Goal: Obtain resource: Obtain resource

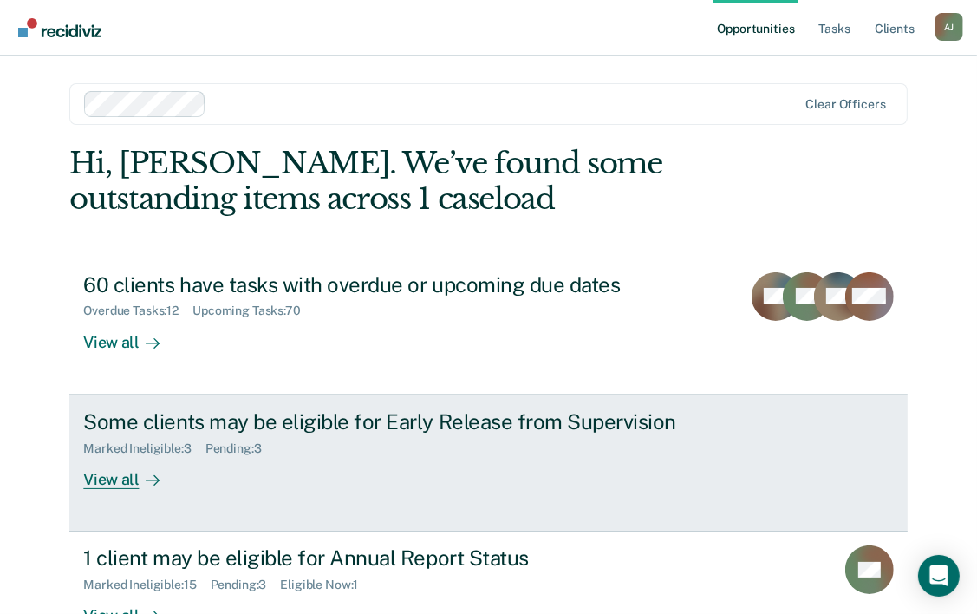
scroll to position [53, 0]
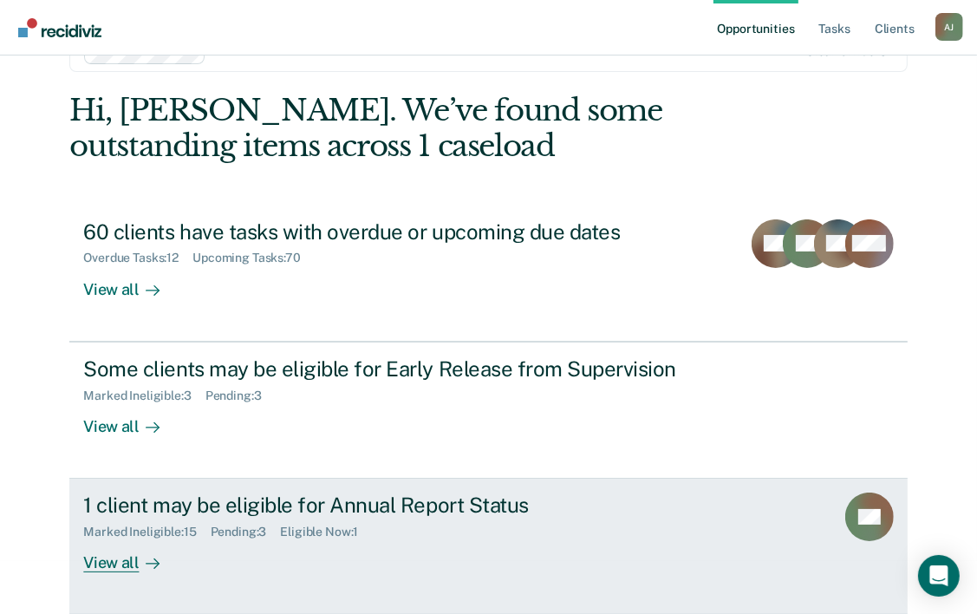
click at [118, 563] on div "View all" at bounding box center [131, 556] width 97 height 34
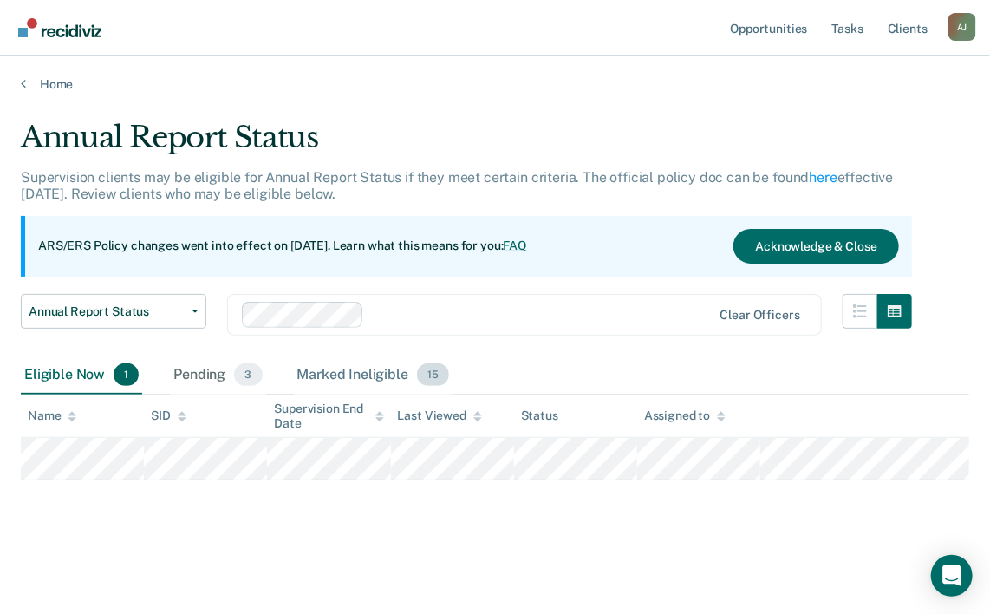
click at [387, 370] on div "Marked Ineligible 15" at bounding box center [373, 375] width 159 height 38
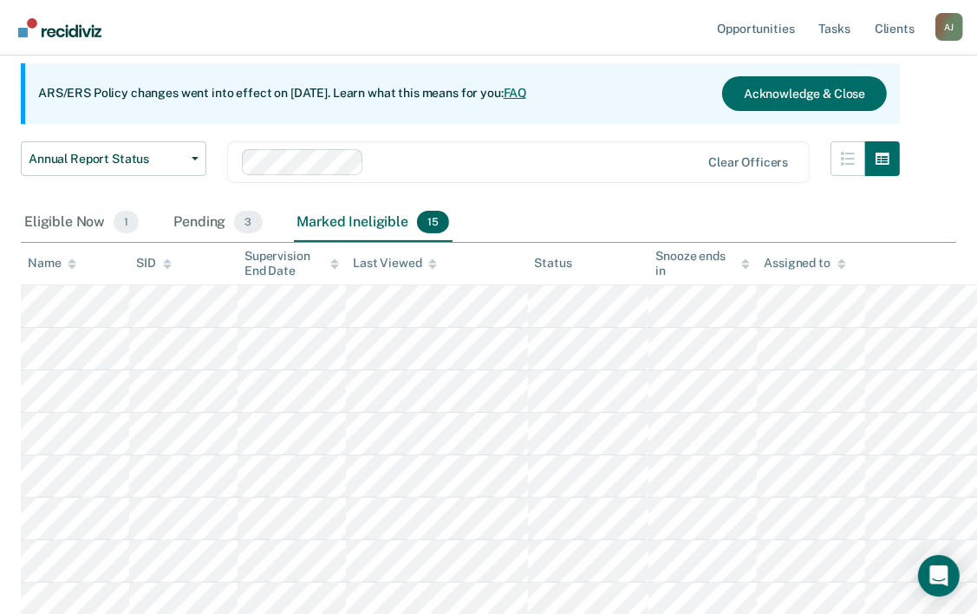
scroll to position [173, 0]
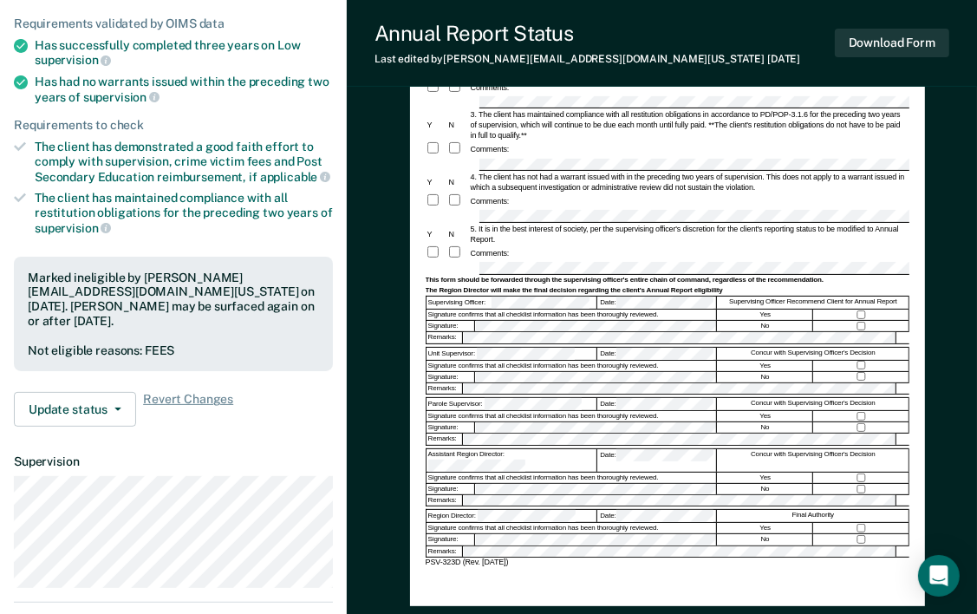
scroll to position [260, 0]
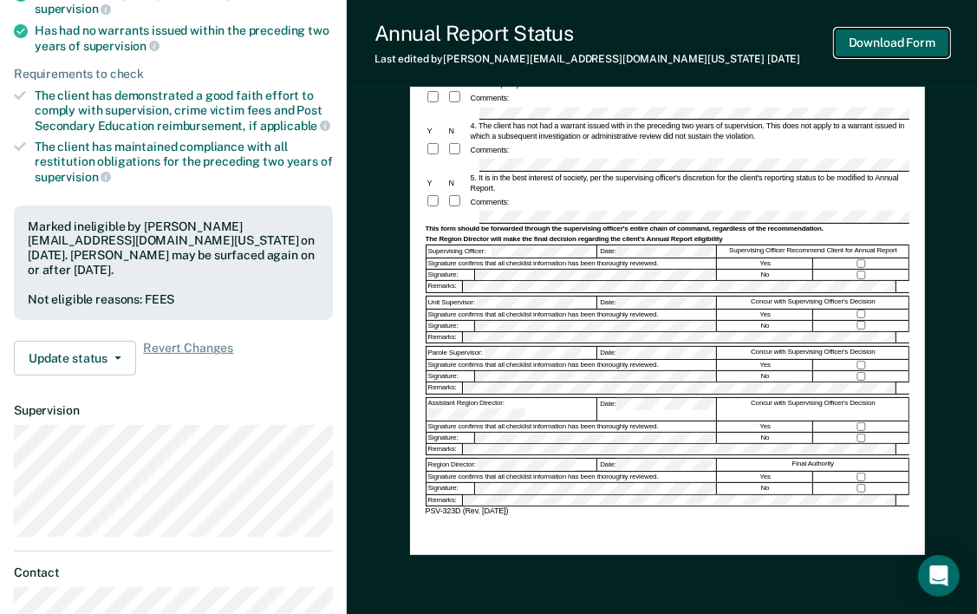
click at [890, 37] on button "Download Form" at bounding box center [892, 43] width 114 height 29
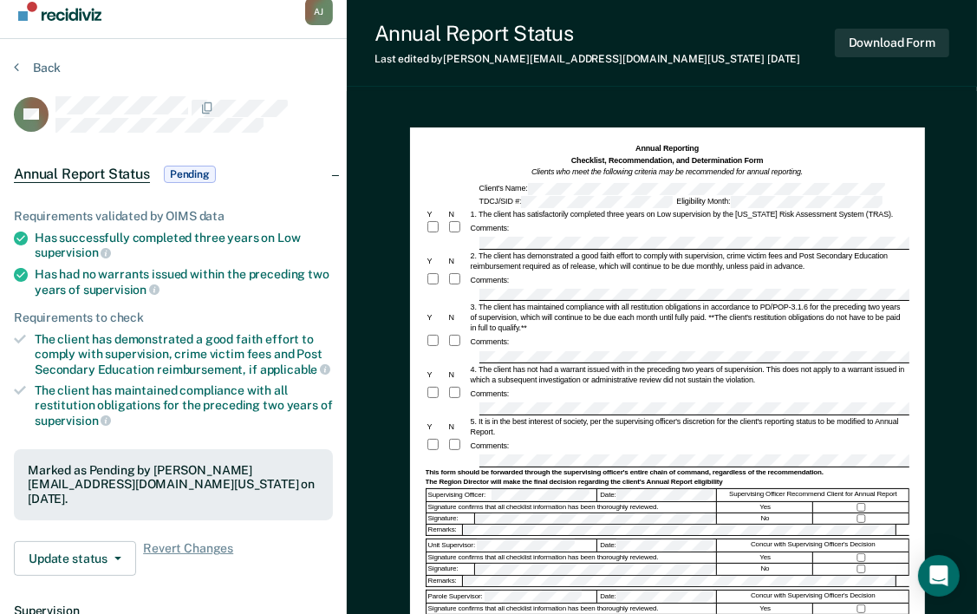
scroll to position [0, 0]
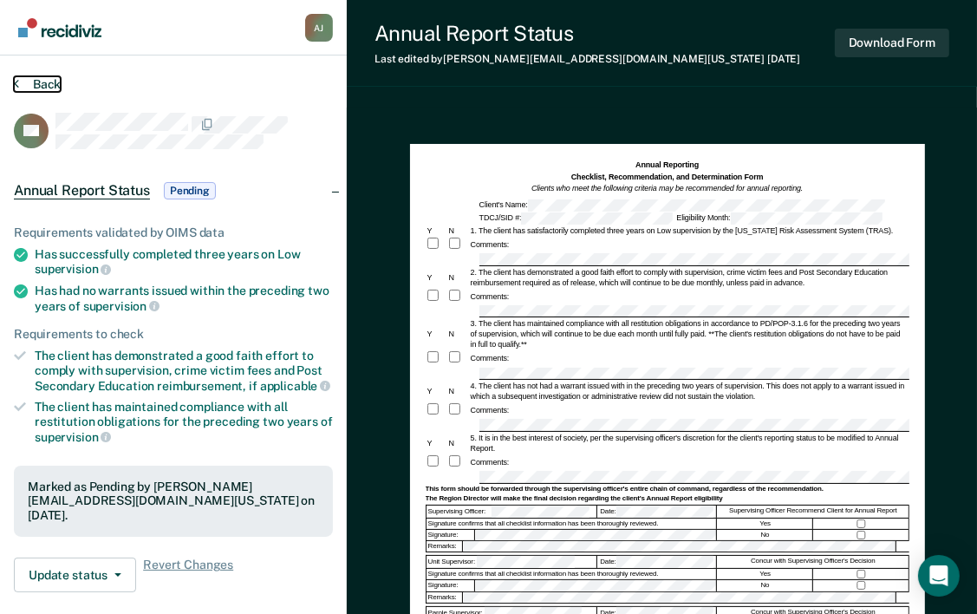
click at [55, 81] on button "Back" at bounding box center [37, 84] width 47 height 16
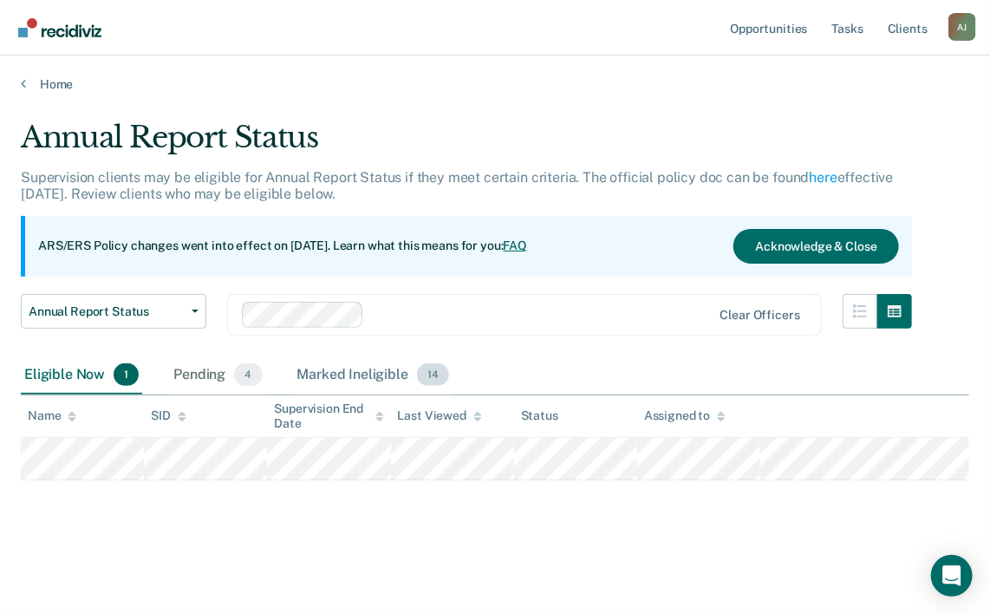
click at [375, 374] on div "Marked Ineligible 14" at bounding box center [373, 375] width 159 height 38
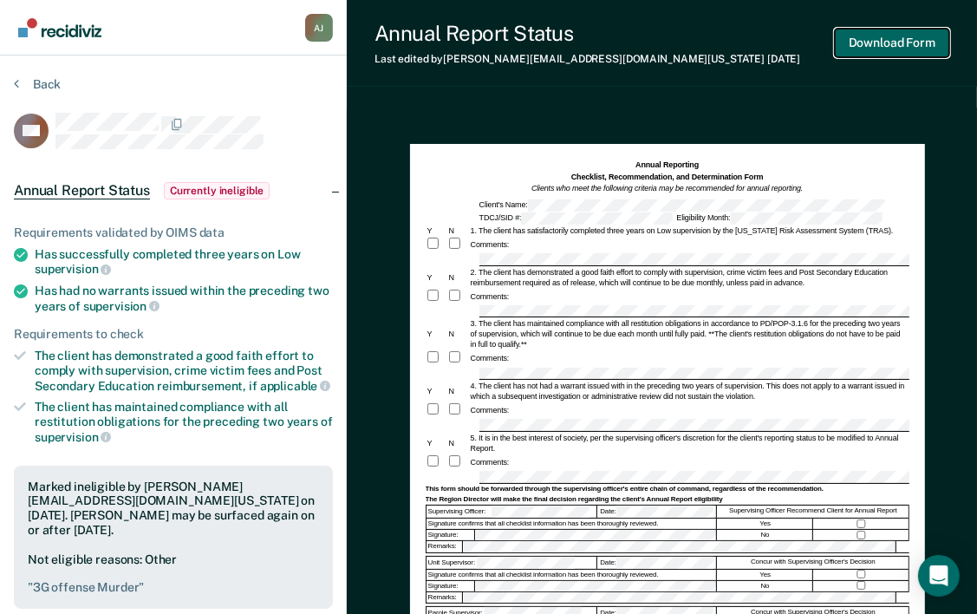
click at [901, 49] on button "Download Form" at bounding box center [892, 43] width 114 height 29
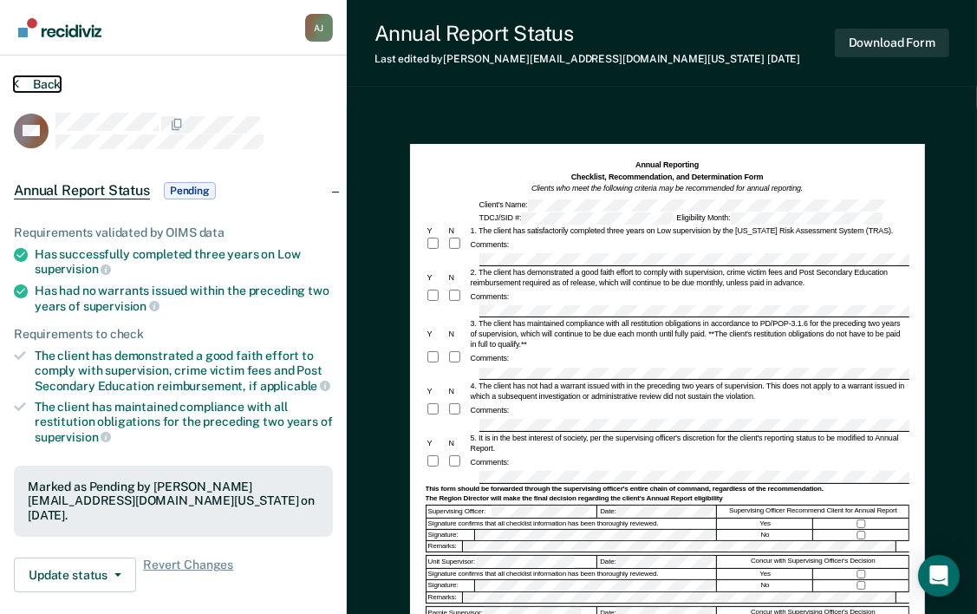
click at [36, 85] on button "Back" at bounding box center [37, 84] width 47 height 16
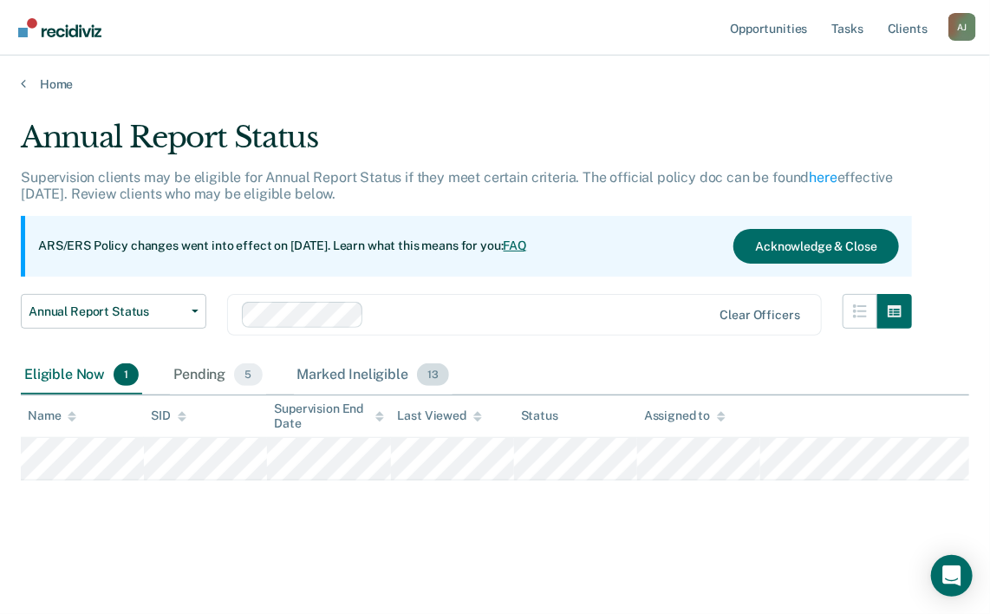
click at [338, 378] on div "Marked Ineligible 13" at bounding box center [373, 375] width 159 height 38
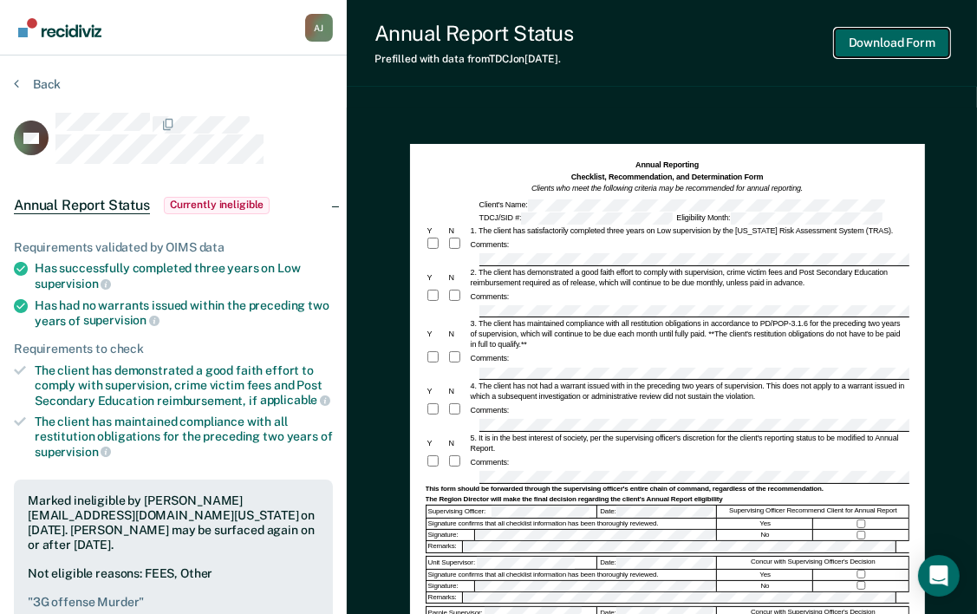
click at [931, 48] on button "Download Form" at bounding box center [892, 43] width 114 height 29
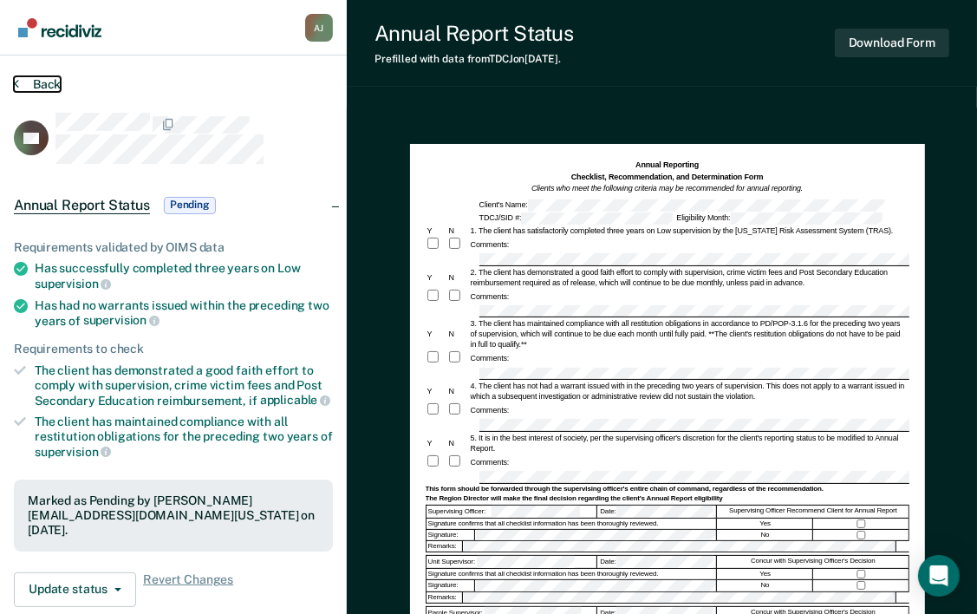
click at [32, 82] on button "Back" at bounding box center [37, 84] width 47 height 16
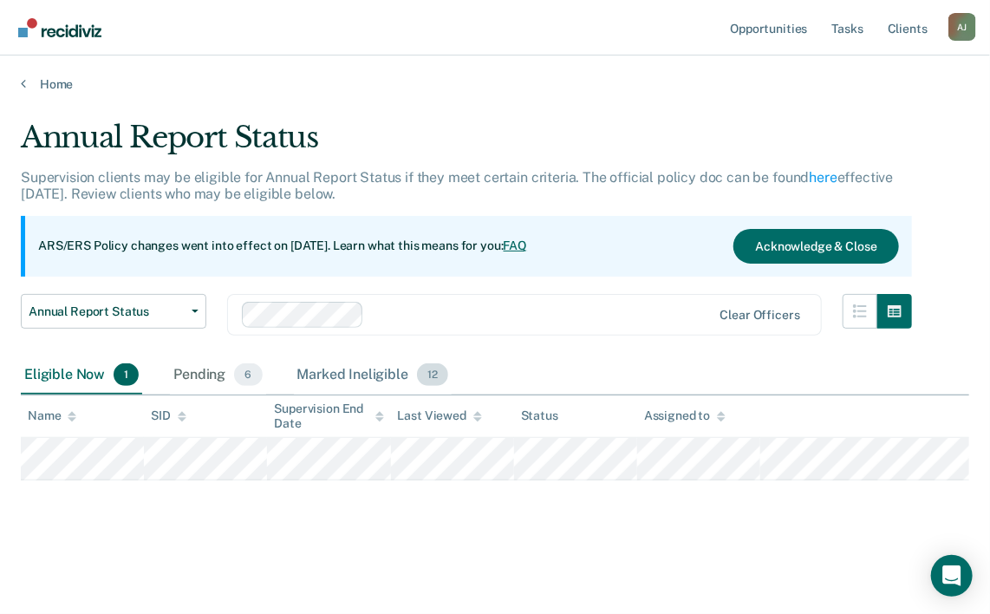
click at [334, 374] on div "Marked Ineligible 12" at bounding box center [373, 375] width 158 height 38
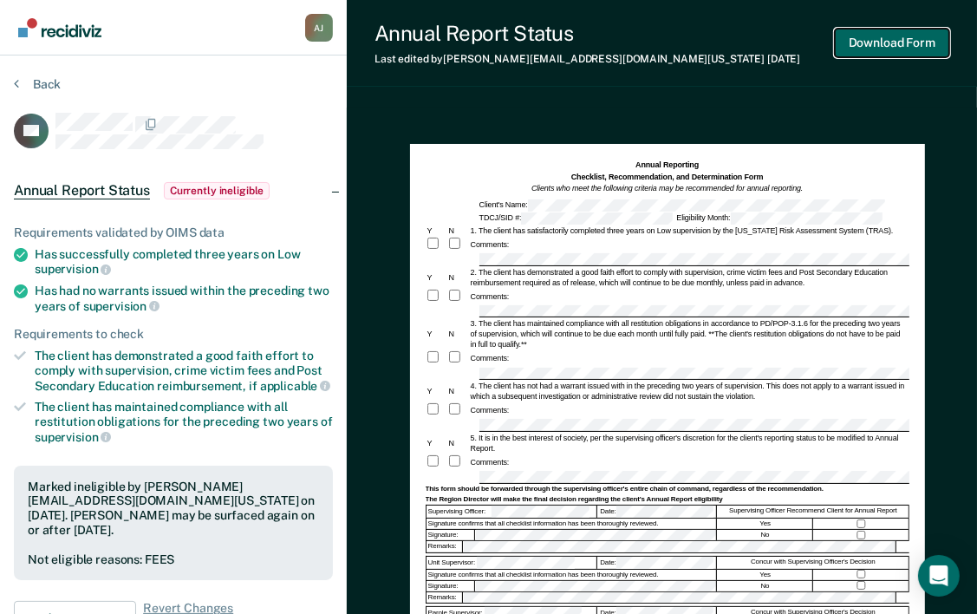
click at [904, 42] on button "Download Form" at bounding box center [892, 43] width 114 height 29
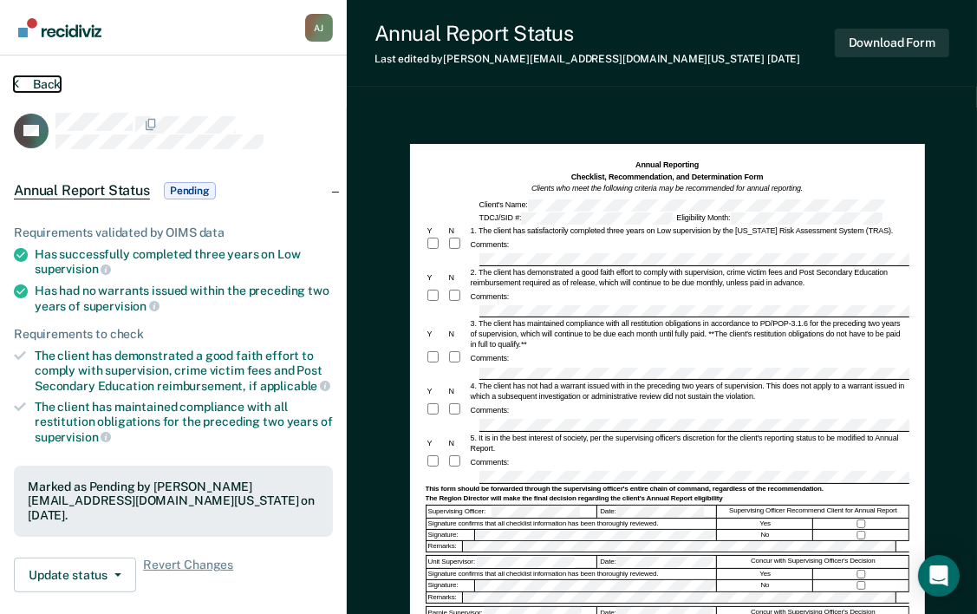
click at [49, 83] on button "Back" at bounding box center [37, 84] width 47 height 16
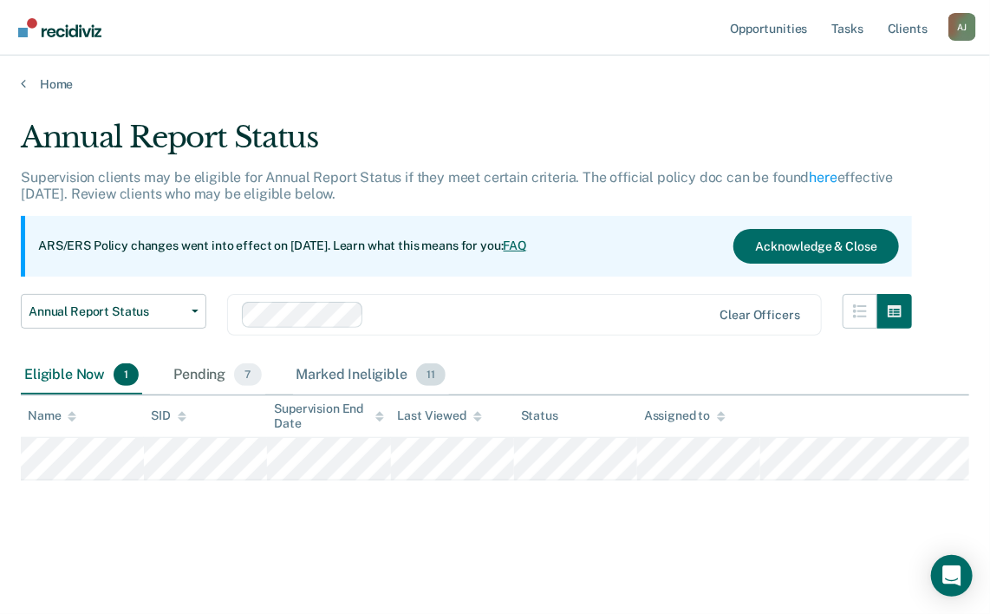
click at [374, 379] on div "Marked Ineligible 11" at bounding box center [371, 375] width 156 height 38
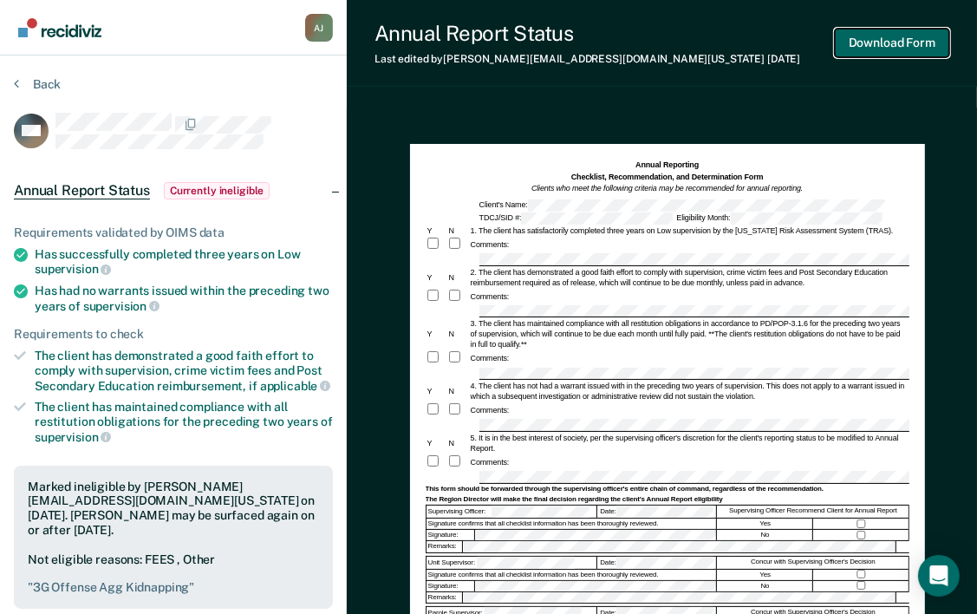
click at [886, 43] on button "Download Form" at bounding box center [892, 43] width 114 height 29
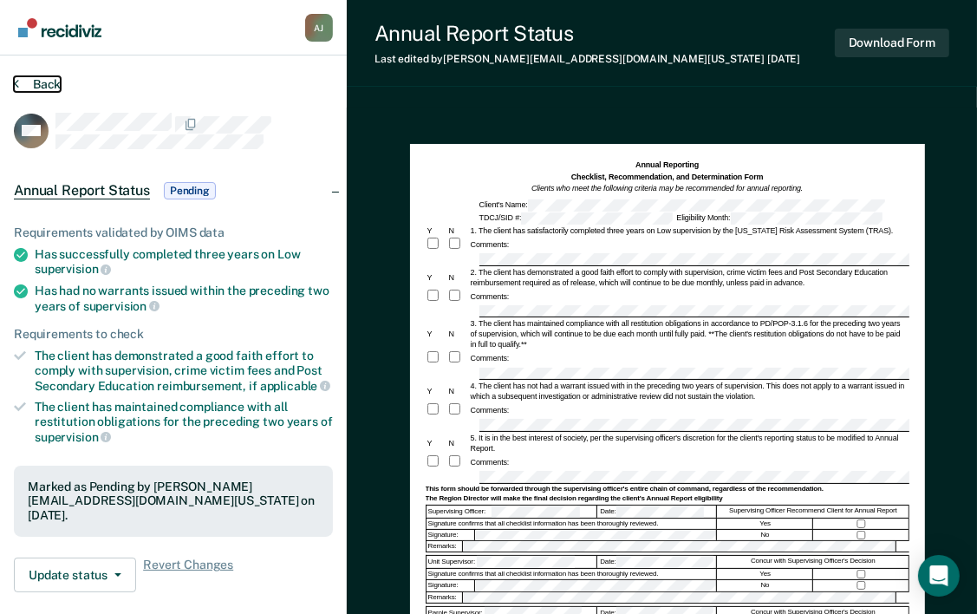
click at [42, 83] on button "Back" at bounding box center [37, 84] width 47 height 16
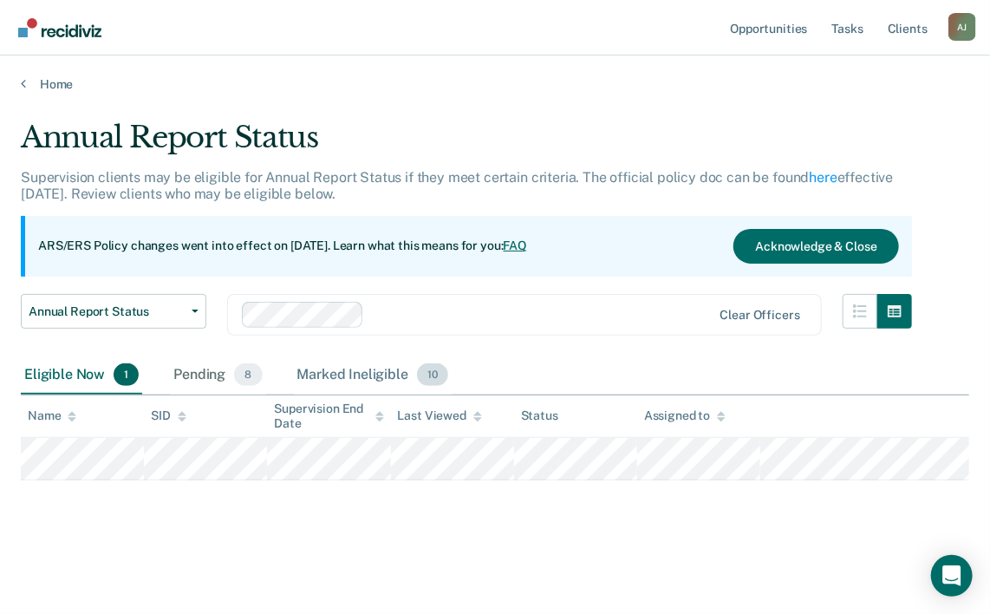
click at [377, 371] on div "Marked Ineligible 10" at bounding box center [373, 375] width 158 height 38
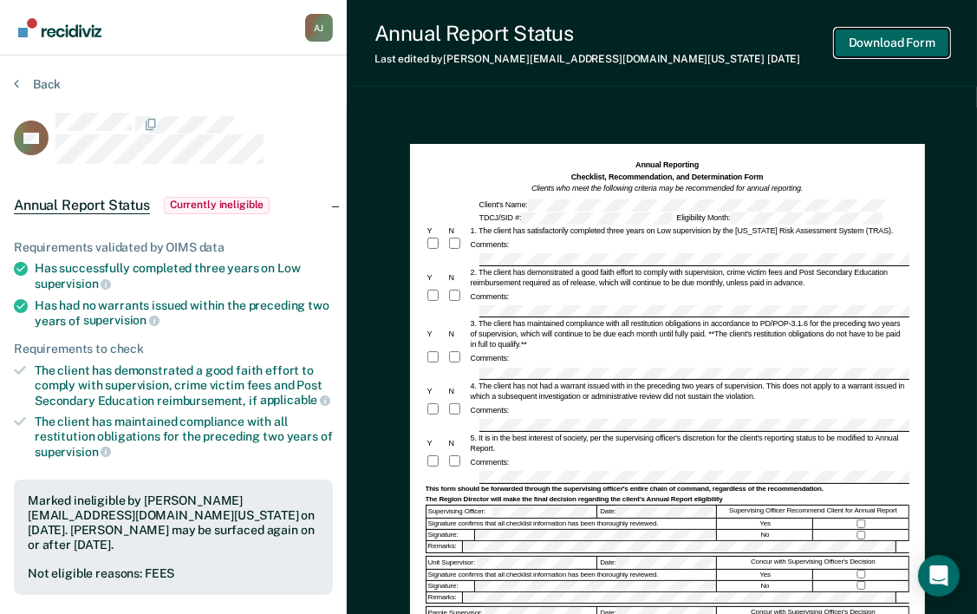
click at [900, 43] on button "Download Form" at bounding box center [892, 43] width 114 height 29
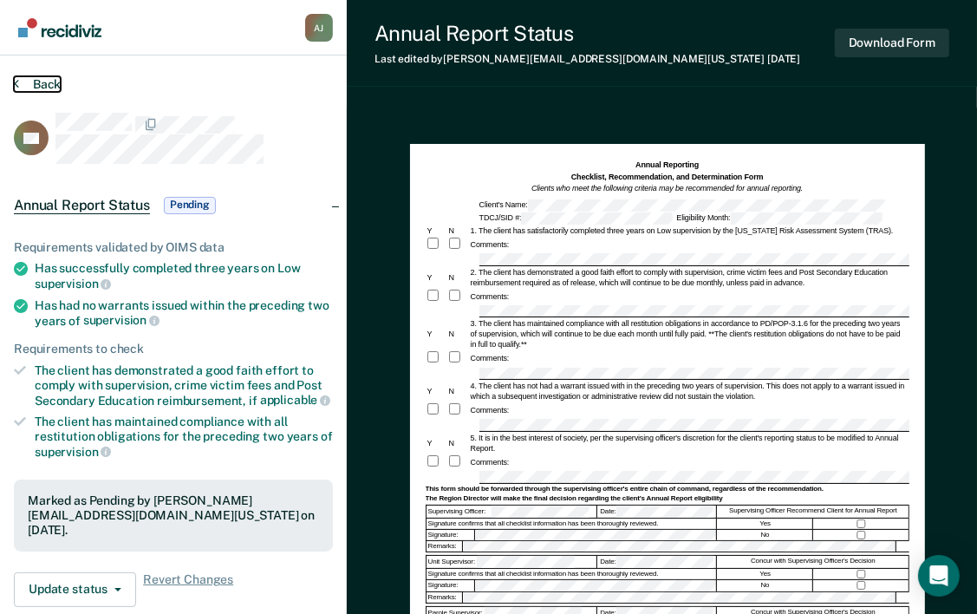
click at [38, 82] on button "Back" at bounding box center [37, 84] width 47 height 16
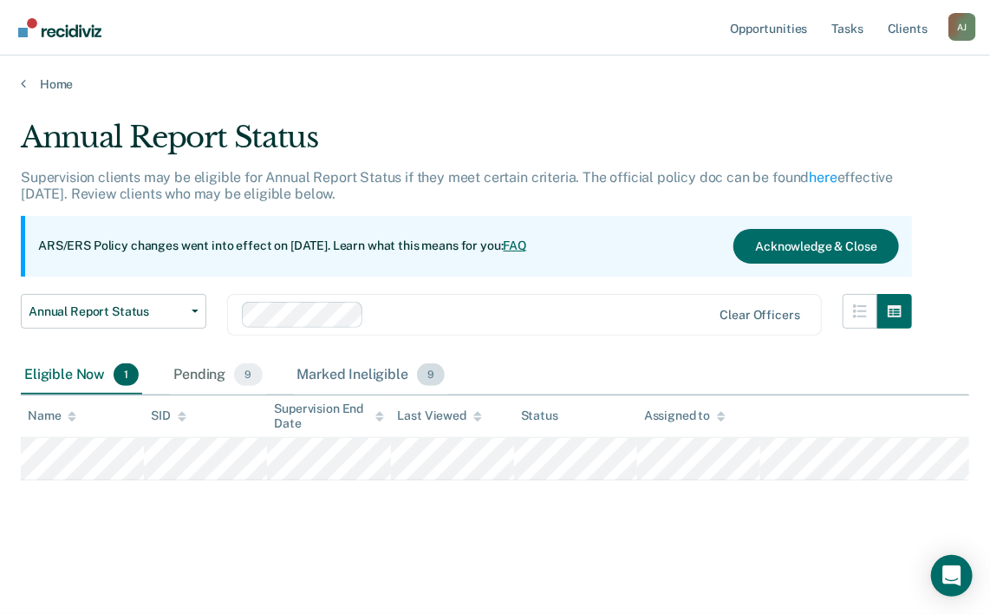
click at [355, 371] on div "Marked Ineligible 9" at bounding box center [371, 375] width 155 height 38
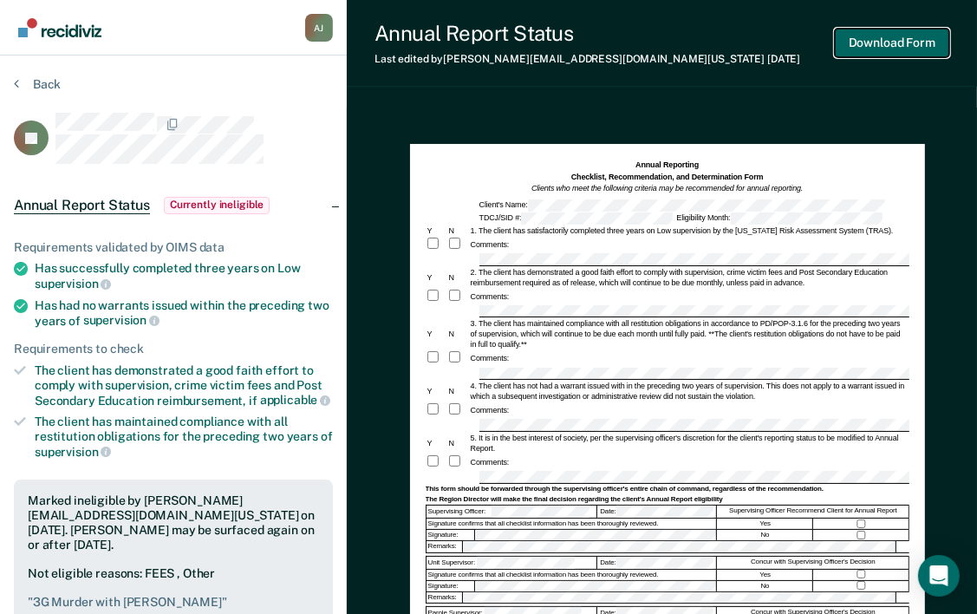
click at [886, 48] on button "Download Form" at bounding box center [892, 43] width 114 height 29
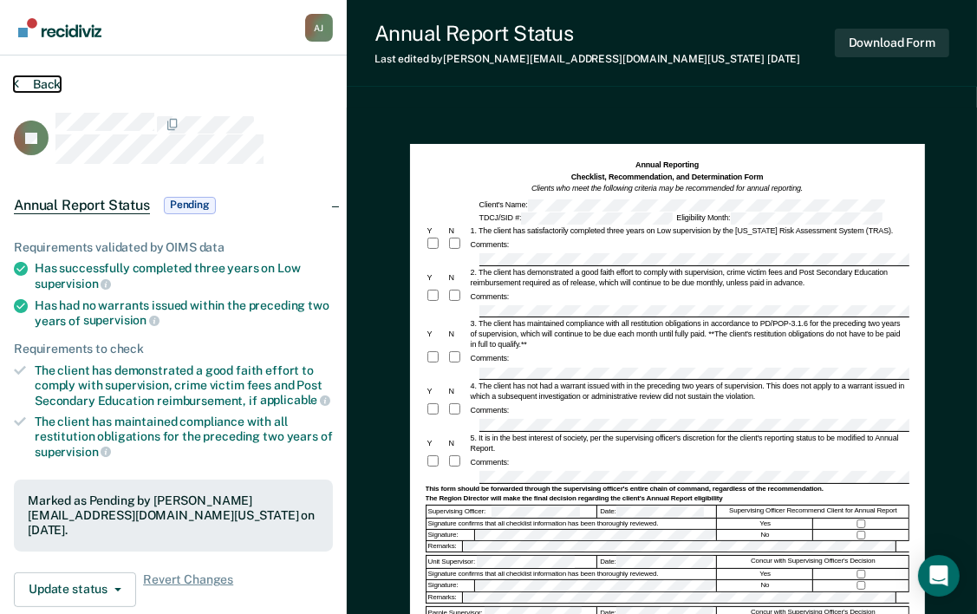
click at [42, 80] on button "Back" at bounding box center [37, 84] width 47 height 16
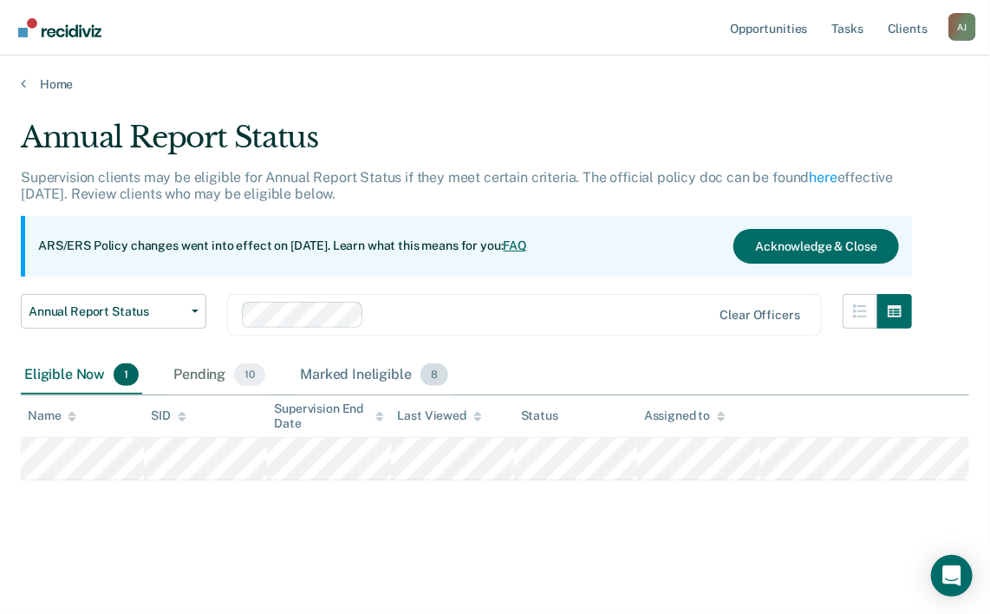
click at [374, 366] on div "Marked Ineligible 8" at bounding box center [373, 375] width 155 height 38
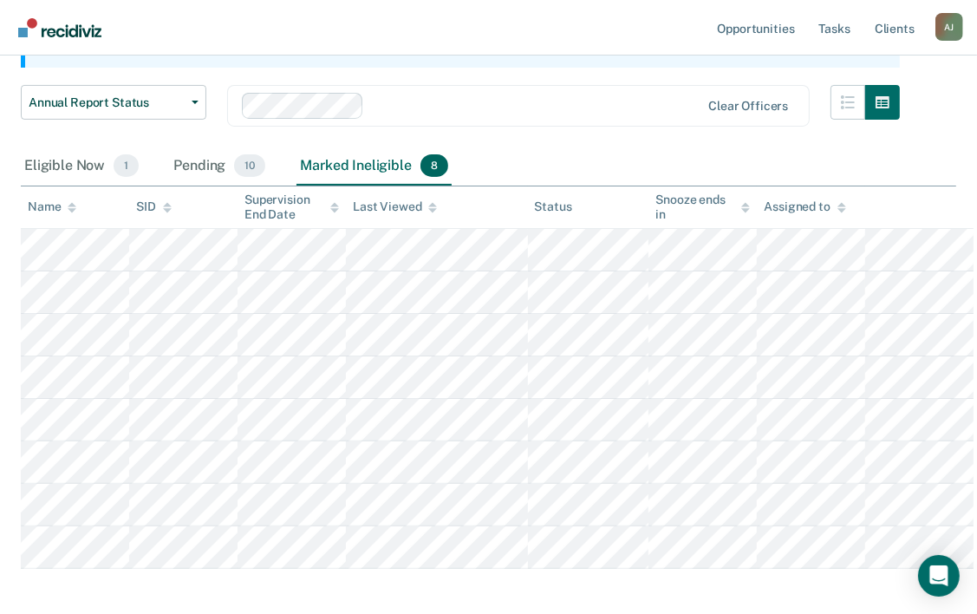
scroll to position [260, 0]
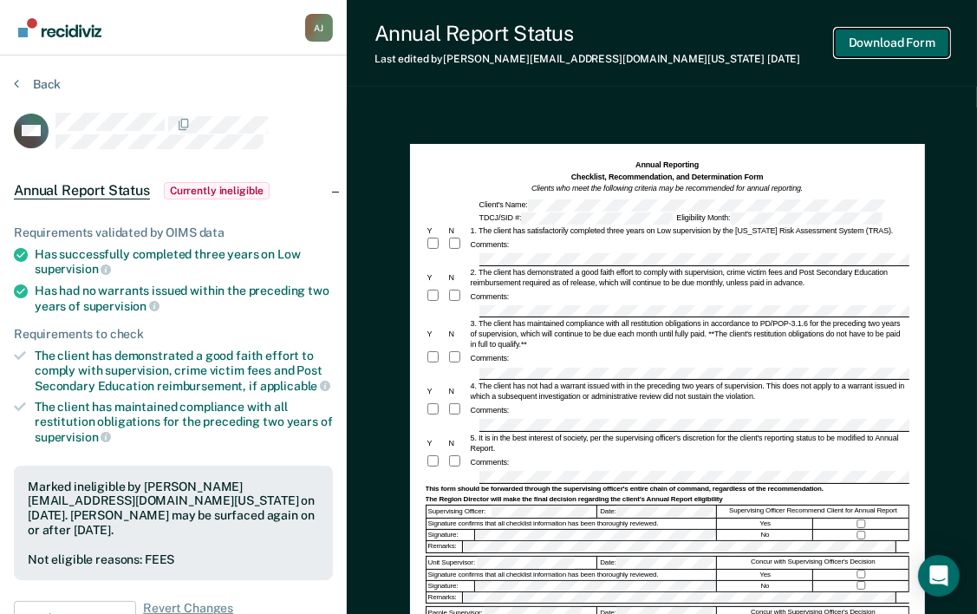
click at [905, 40] on button "Download Form" at bounding box center [892, 43] width 114 height 29
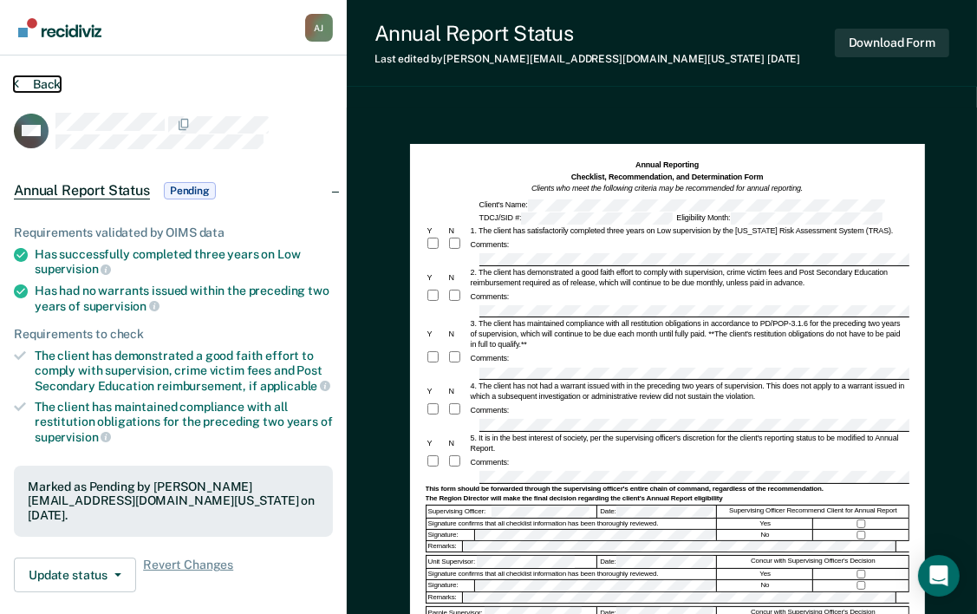
click at [39, 85] on button "Back" at bounding box center [37, 84] width 47 height 16
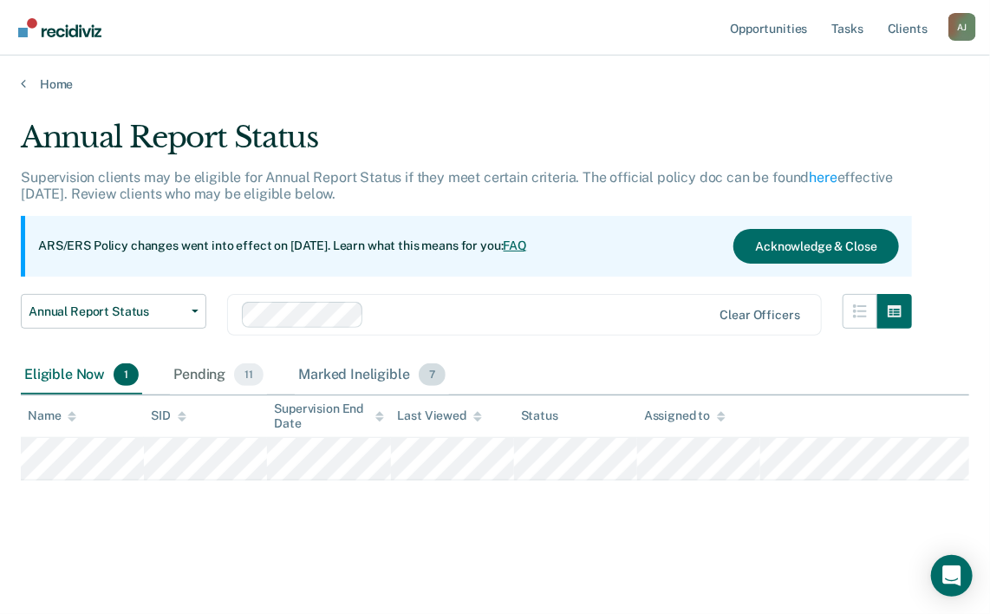
click at [385, 372] on div "Marked Ineligible 7" at bounding box center [372, 375] width 154 height 38
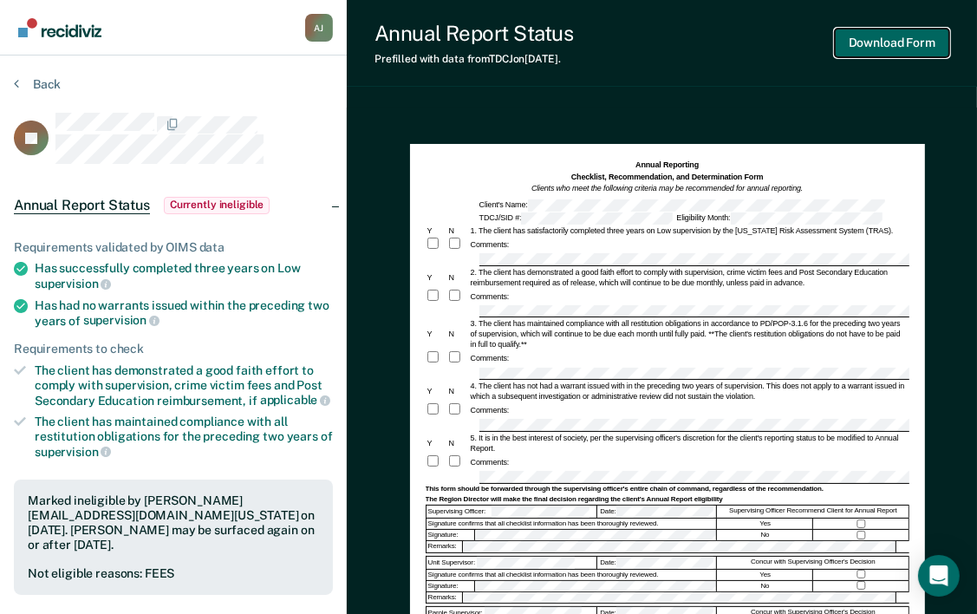
click at [877, 42] on button "Download Form" at bounding box center [892, 43] width 114 height 29
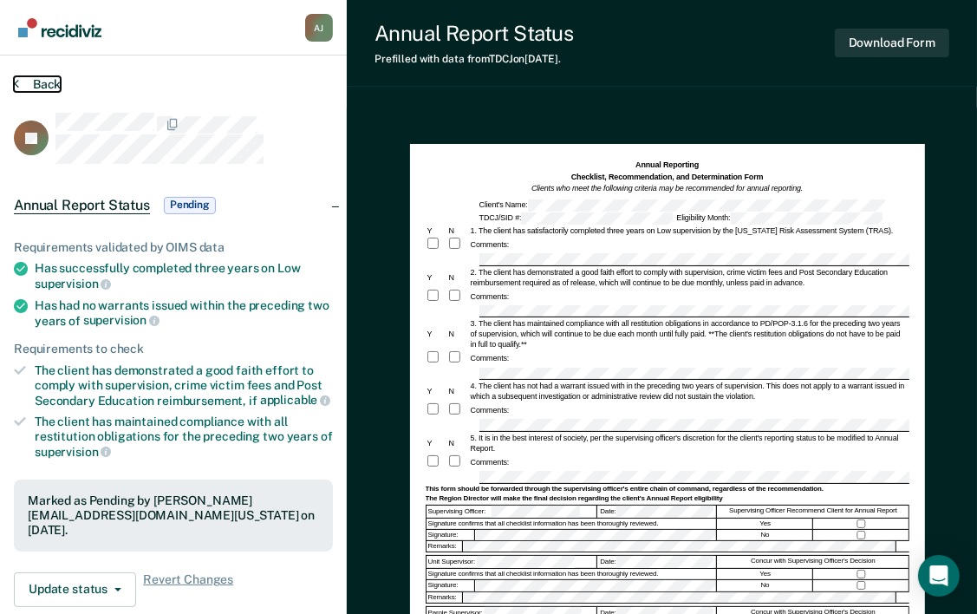
click at [36, 85] on button "Back" at bounding box center [37, 84] width 47 height 16
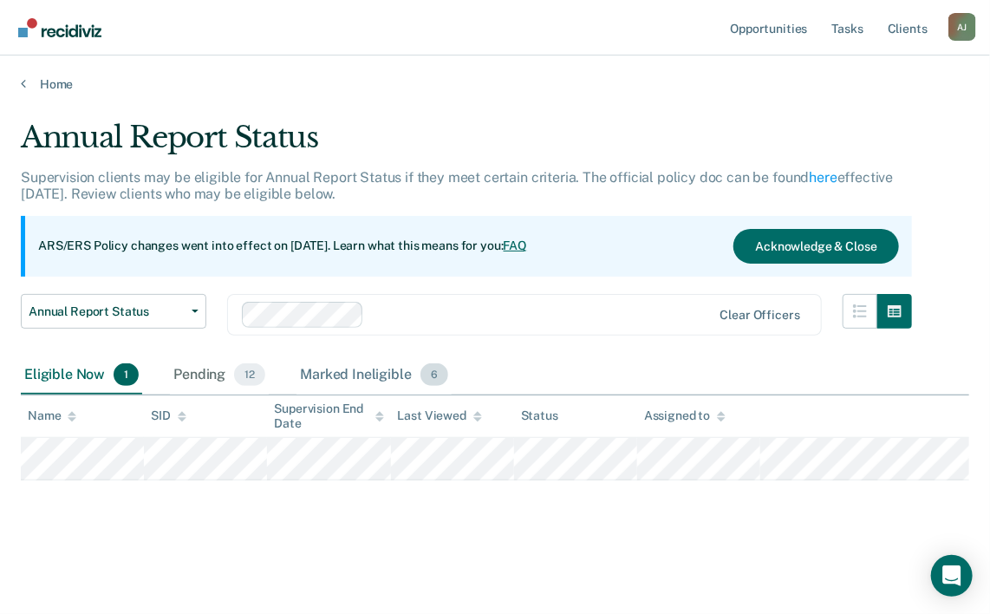
click at [409, 378] on div "Marked Ineligible 6" at bounding box center [373, 375] width 155 height 38
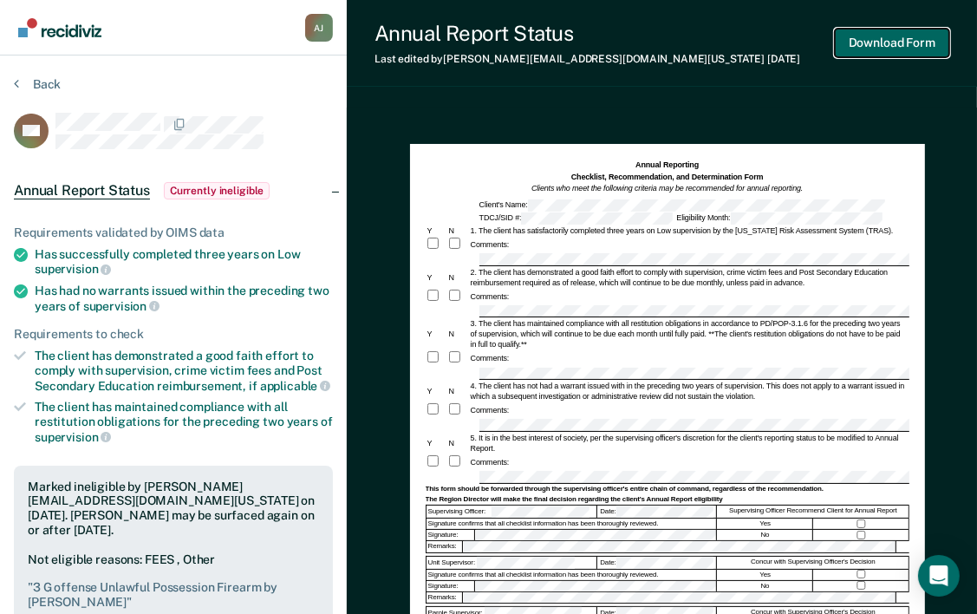
click at [908, 45] on button "Download Form" at bounding box center [892, 43] width 114 height 29
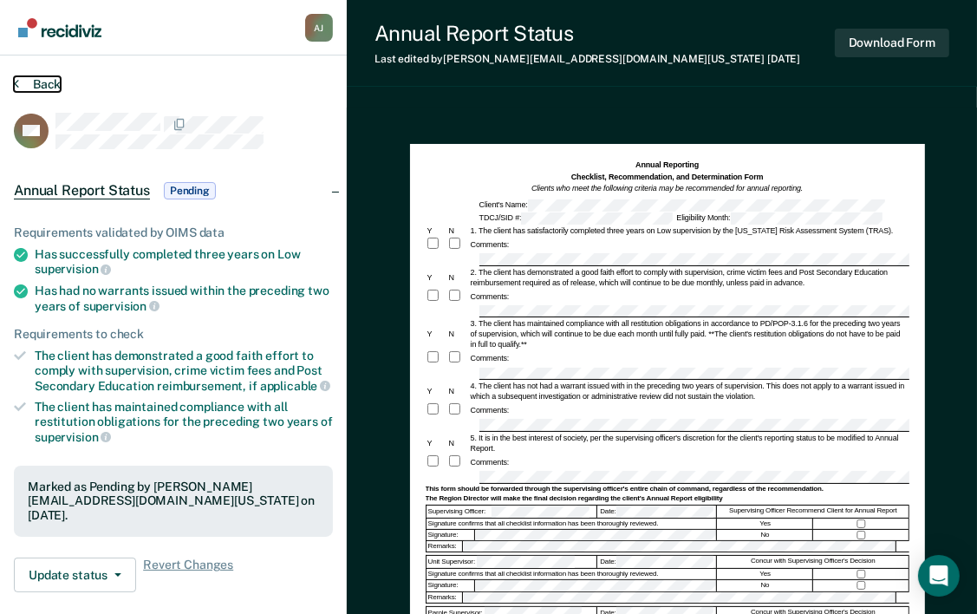
click at [42, 82] on button "Back" at bounding box center [37, 84] width 47 height 16
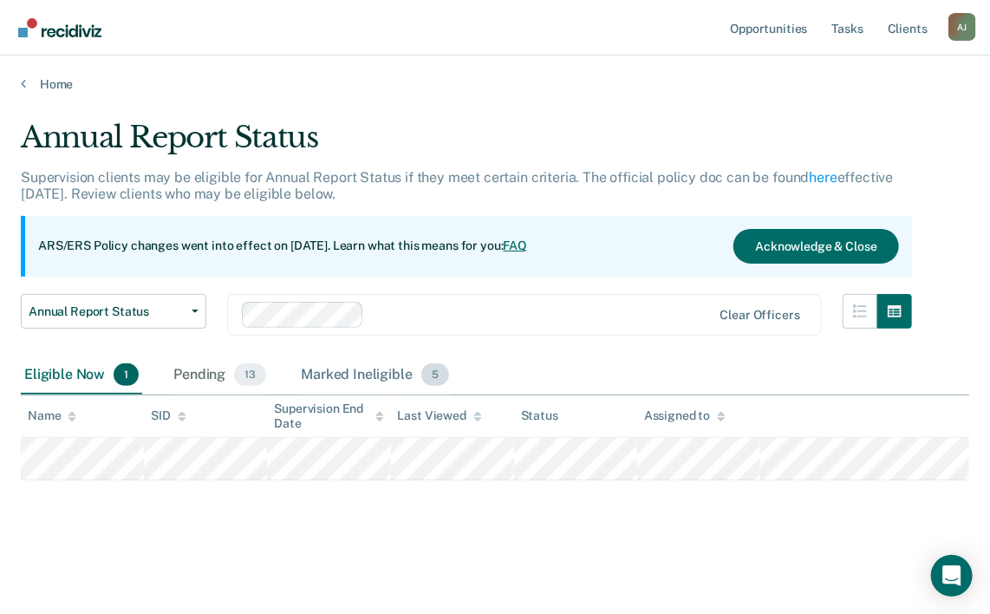
click at [373, 369] on div "Marked Ineligible 5" at bounding box center [374, 375] width 155 height 38
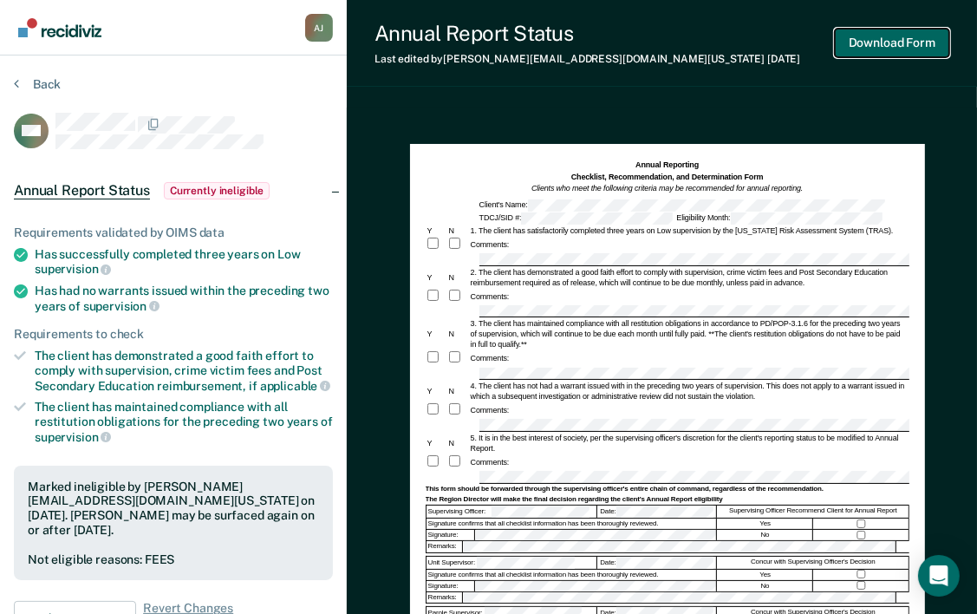
click at [881, 45] on button "Download Form" at bounding box center [892, 43] width 114 height 29
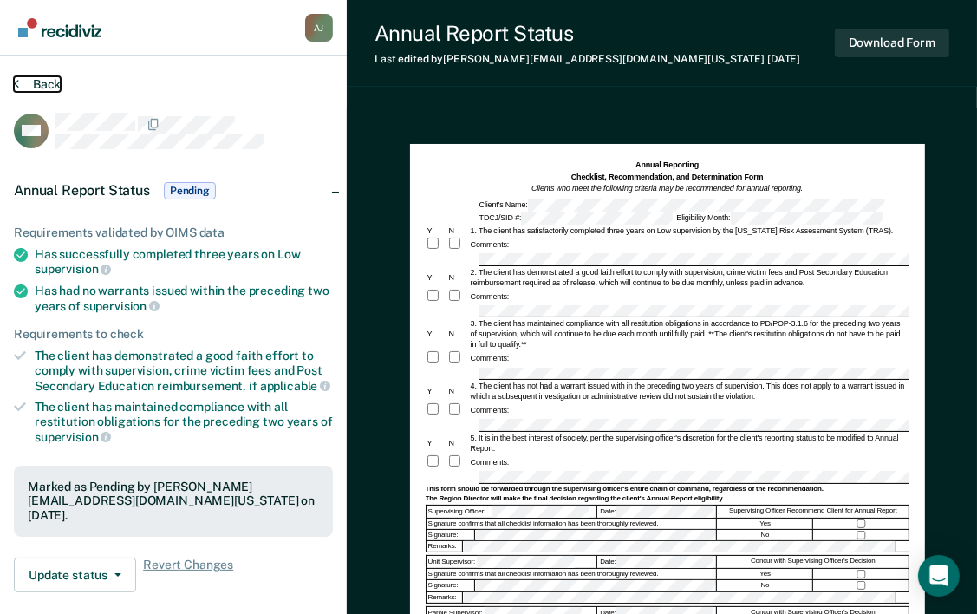
click at [43, 88] on button "Back" at bounding box center [37, 84] width 47 height 16
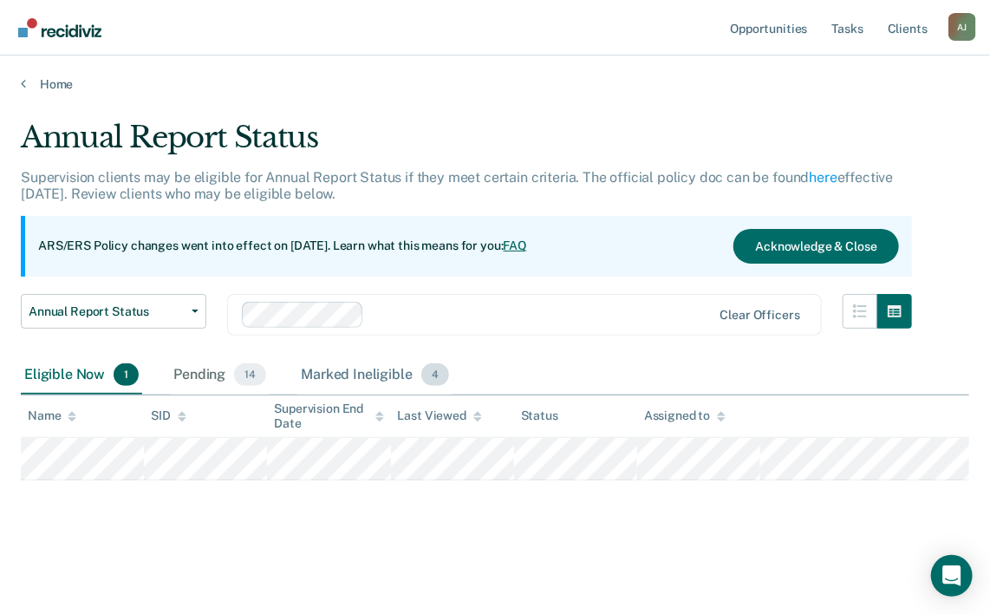
click at [358, 374] on div "Marked Ineligible 4" at bounding box center [374, 375] width 155 height 38
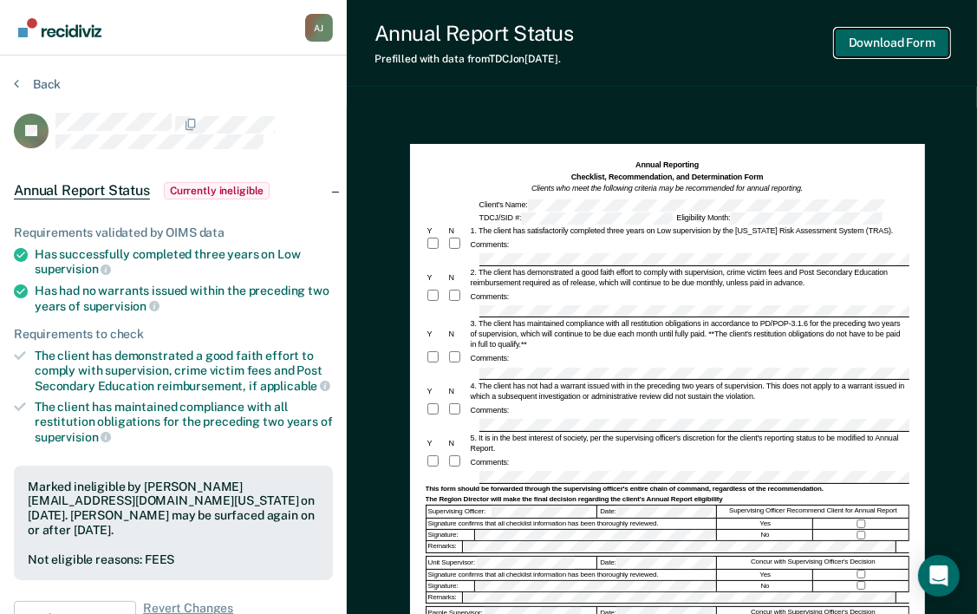
click at [894, 49] on button "Download Form" at bounding box center [892, 43] width 114 height 29
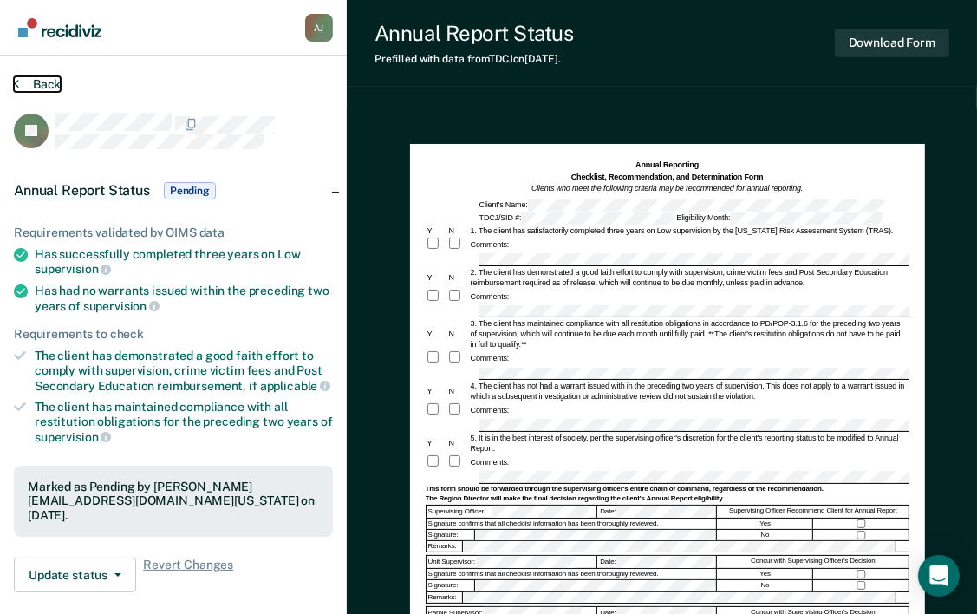
click at [50, 87] on button "Back" at bounding box center [37, 84] width 47 height 16
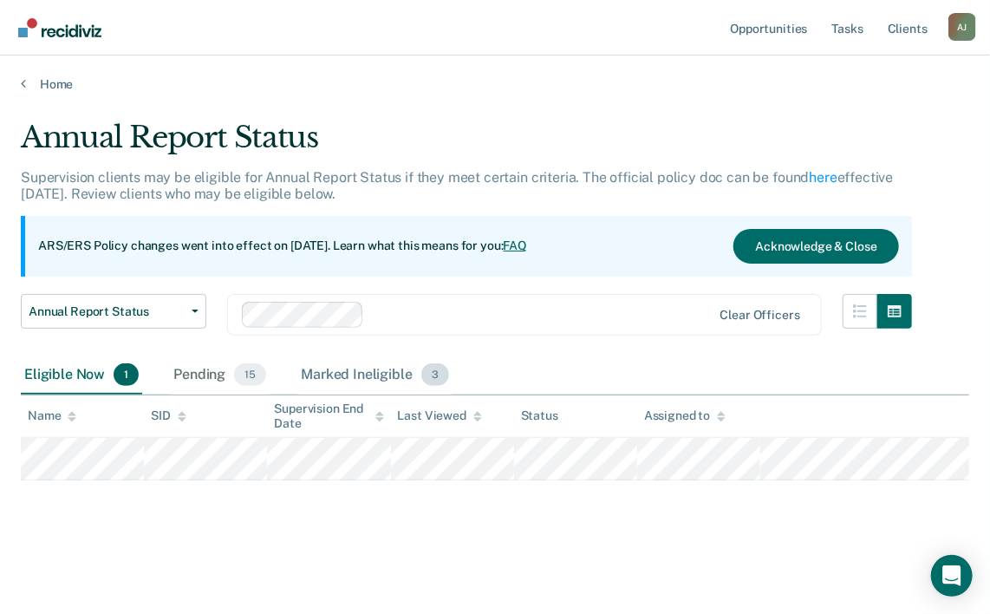
click at [380, 374] on div "Marked Ineligible 3" at bounding box center [374, 375] width 155 height 38
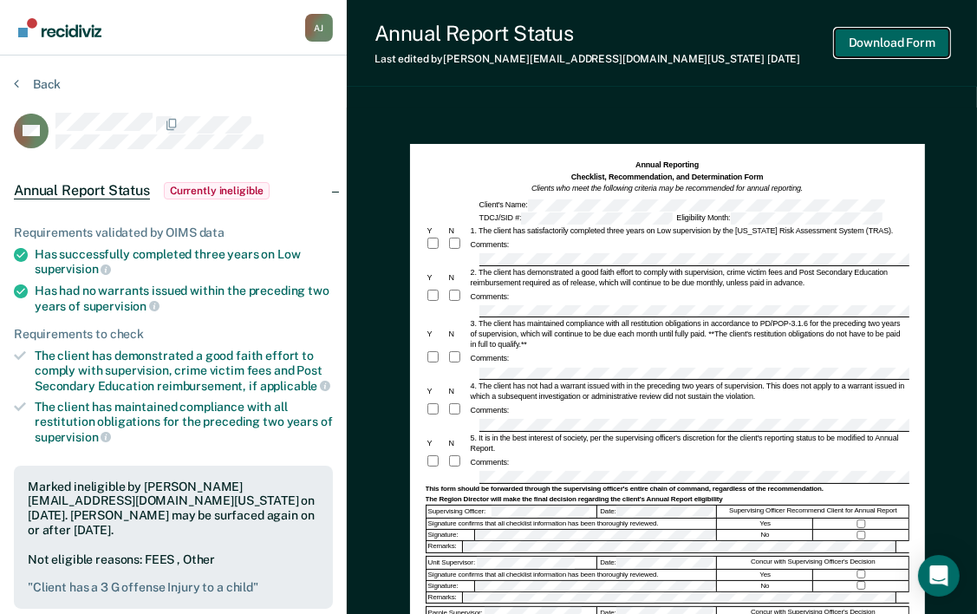
click at [891, 45] on button "Download Form" at bounding box center [892, 43] width 114 height 29
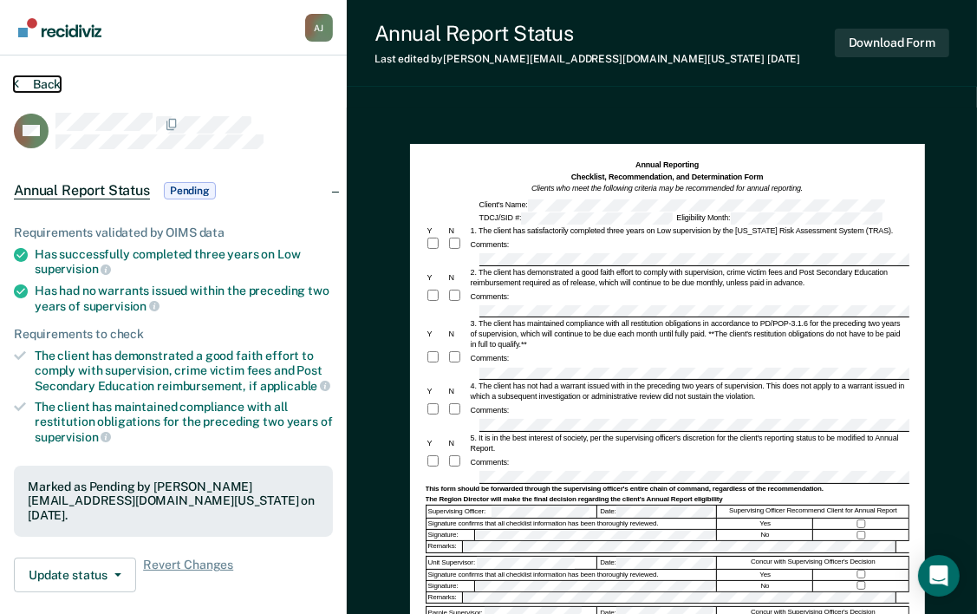
click at [48, 82] on button "Back" at bounding box center [37, 84] width 47 height 16
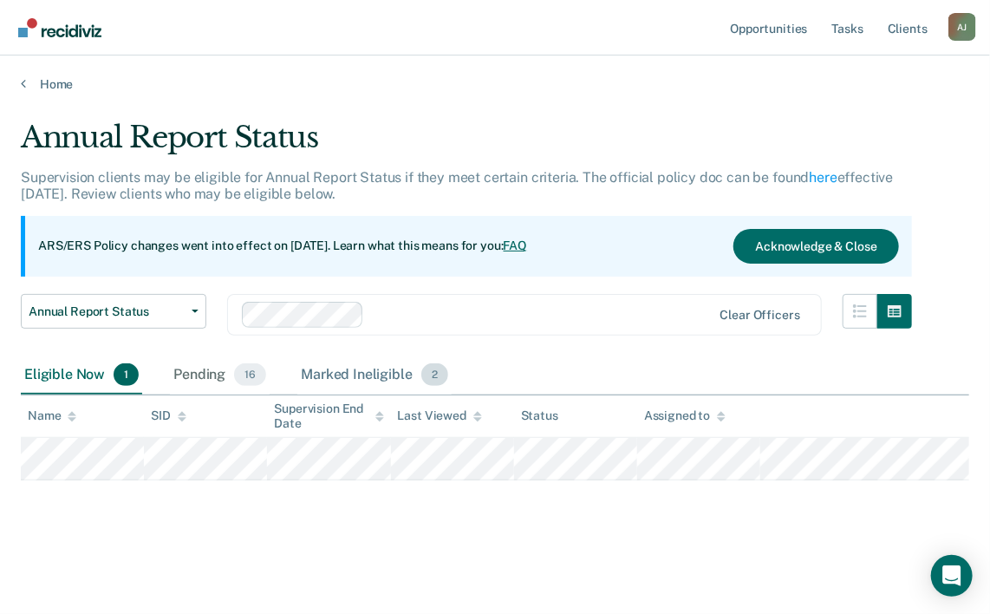
click at [391, 373] on div "Marked Ineligible 2" at bounding box center [374, 375] width 154 height 38
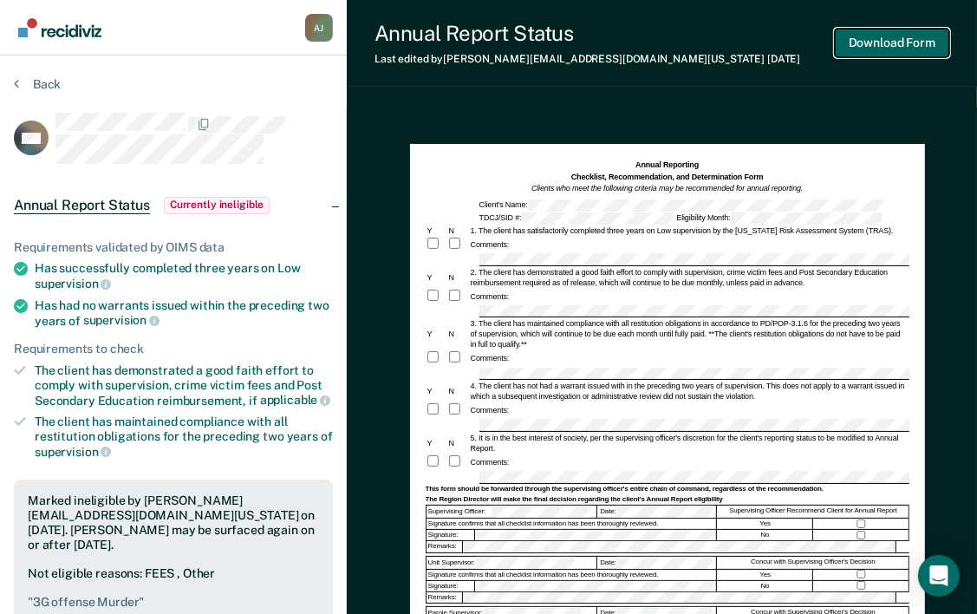
click at [871, 45] on button "Download Form" at bounding box center [892, 43] width 114 height 29
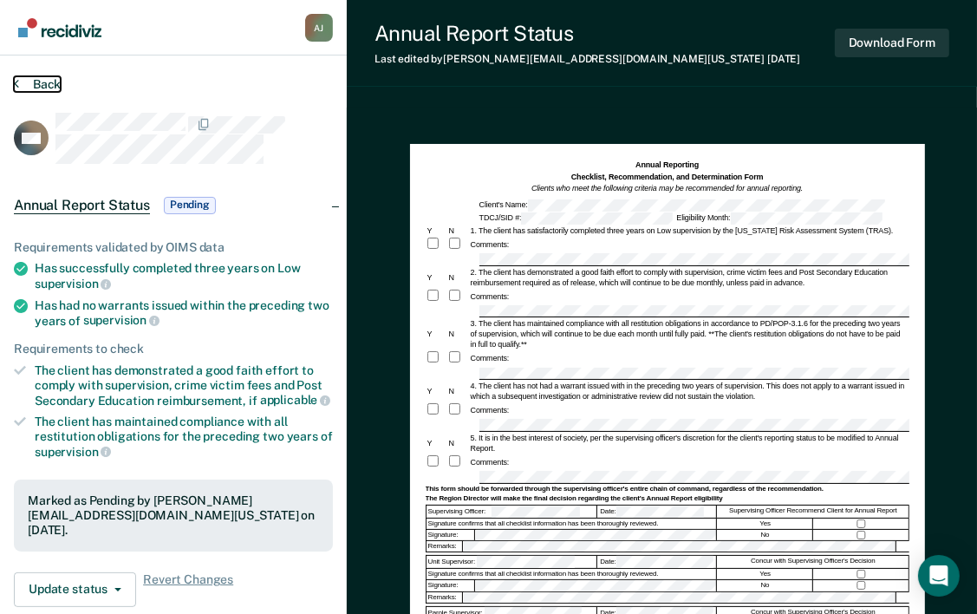
click at [55, 84] on button "Back" at bounding box center [37, 84] width 47 height 16
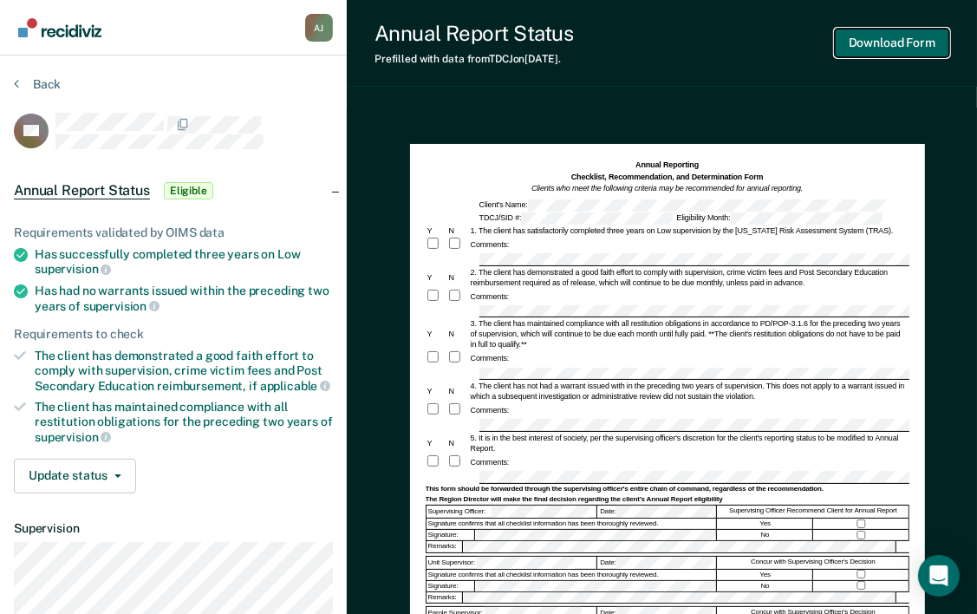
click at [908, 42] on button "Download Form" at bounding box center [892, 43] width 114 height 29
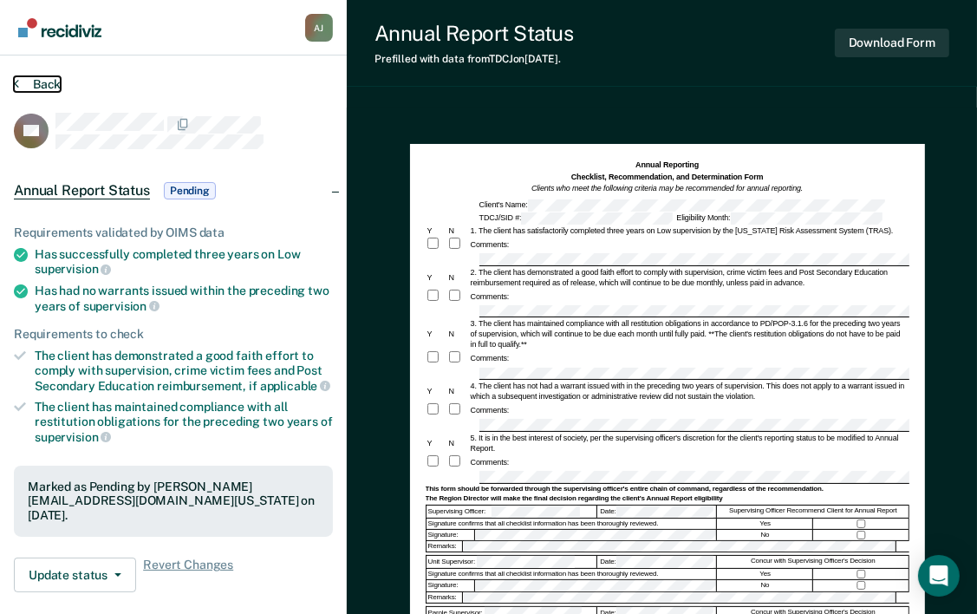
click at [38, 90] on button "Back" at bounding box center [37, 84] width 47 height 16
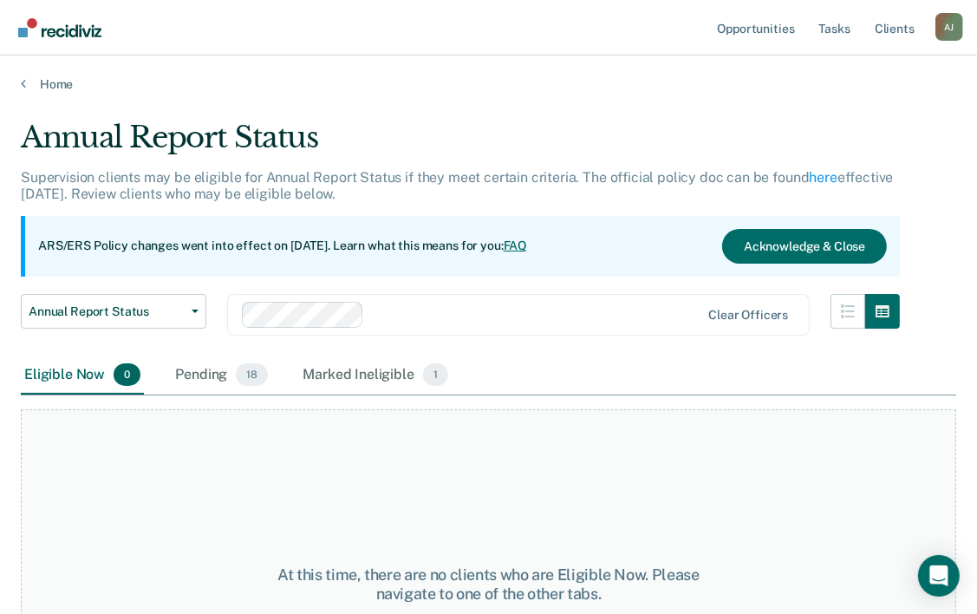
scroll to position [144, 0]
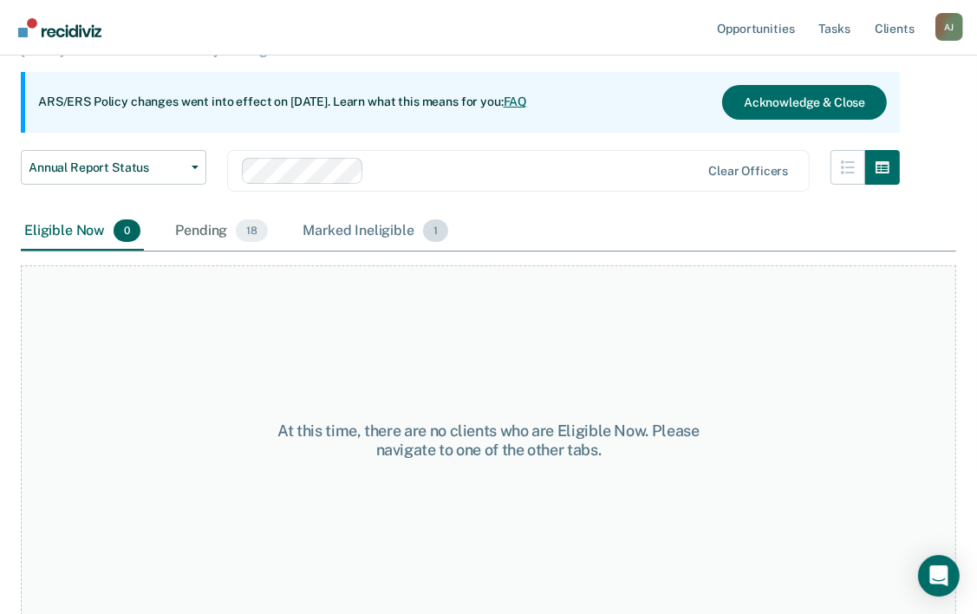
click at [361, 225] on div "Marked Ineligible 1" at bounding box center [375, 231] width 153 height 38
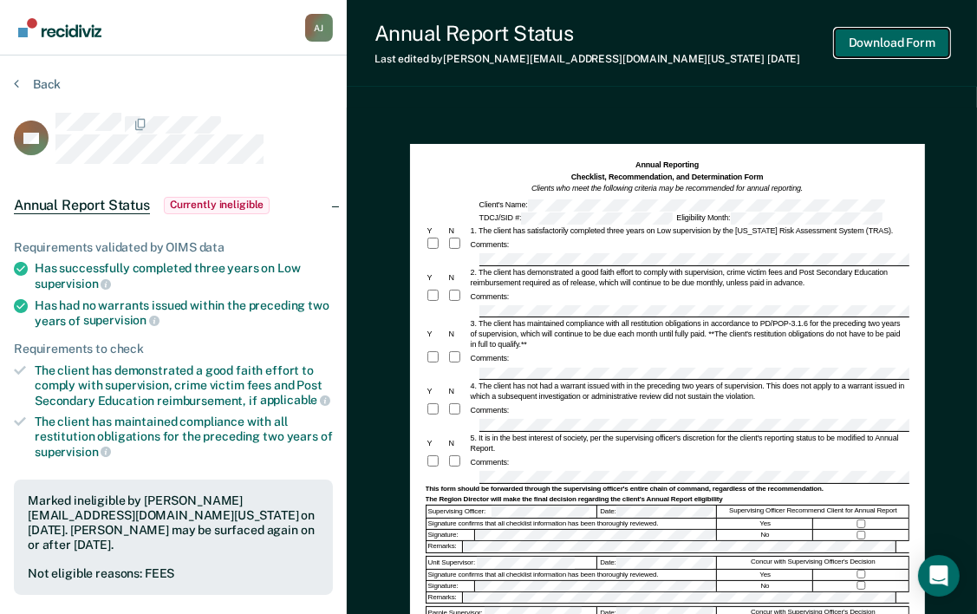
click at [901, 48] on button "Download Form" at bounding box center [892, 43] width 114 height 29
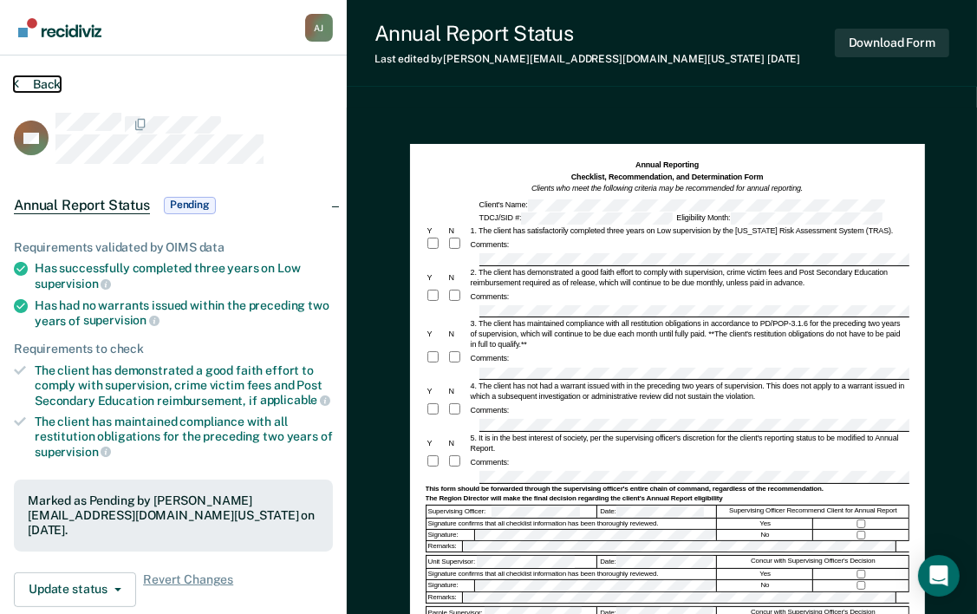
click at [55, 87] on button "Back" at bounding box center [37, 84] width 47 height 16
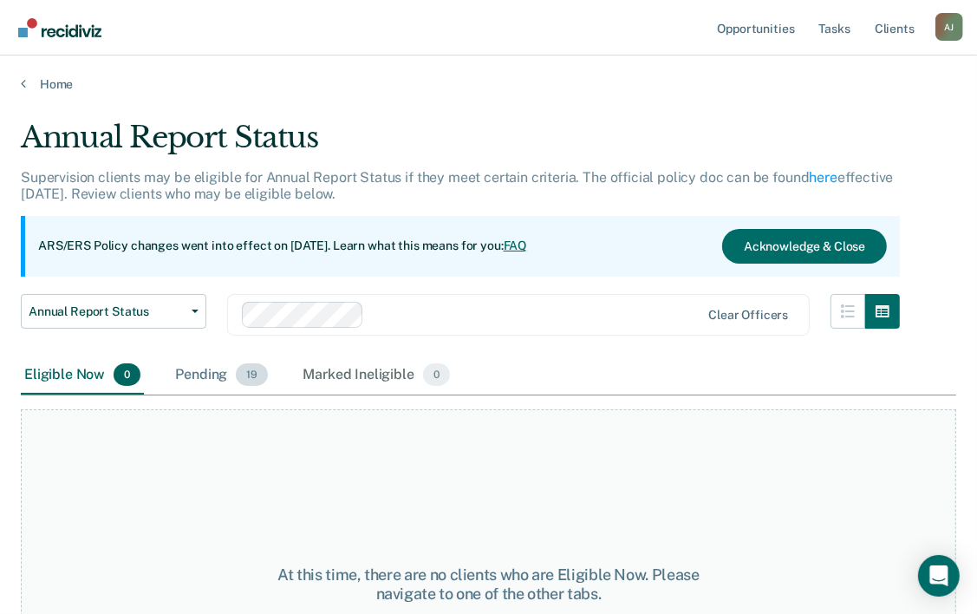
click at [211, 377] on div "Pending 19" at bounding box center [222, 375] width 100 height 38
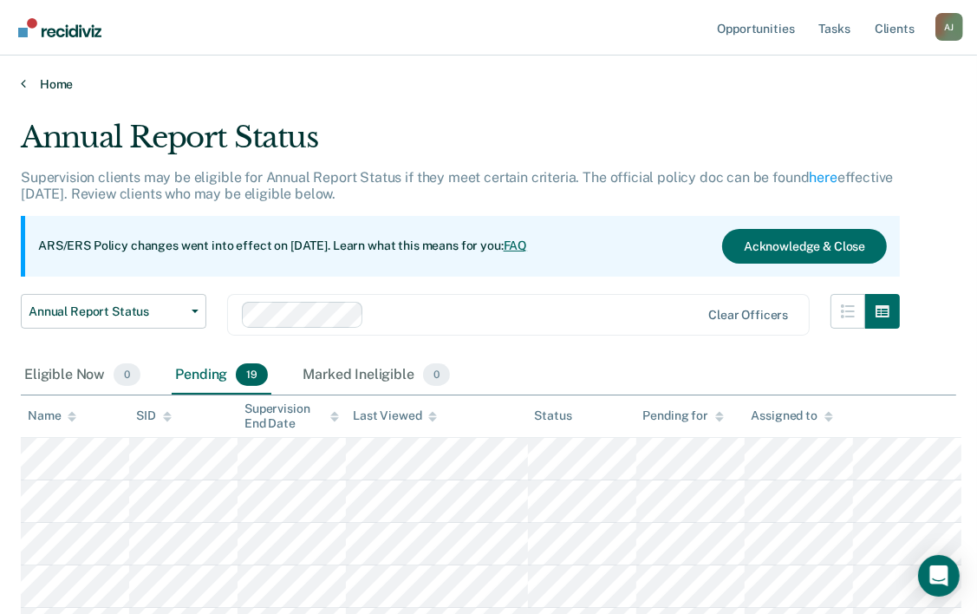
click at [33, 82] on link "Home" at bounding box center [488, 84] width 935 height 16
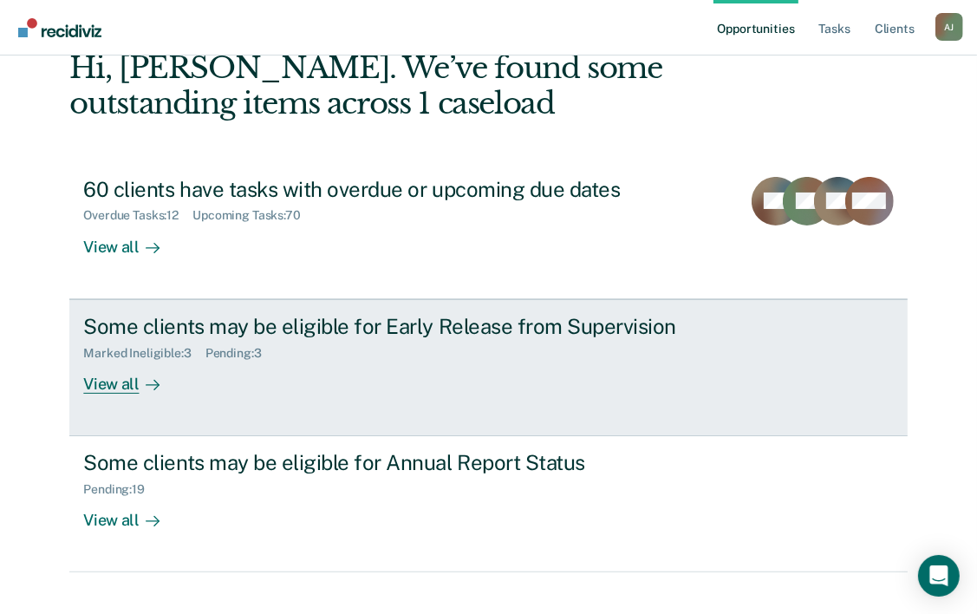
scroll to position [122, 0]
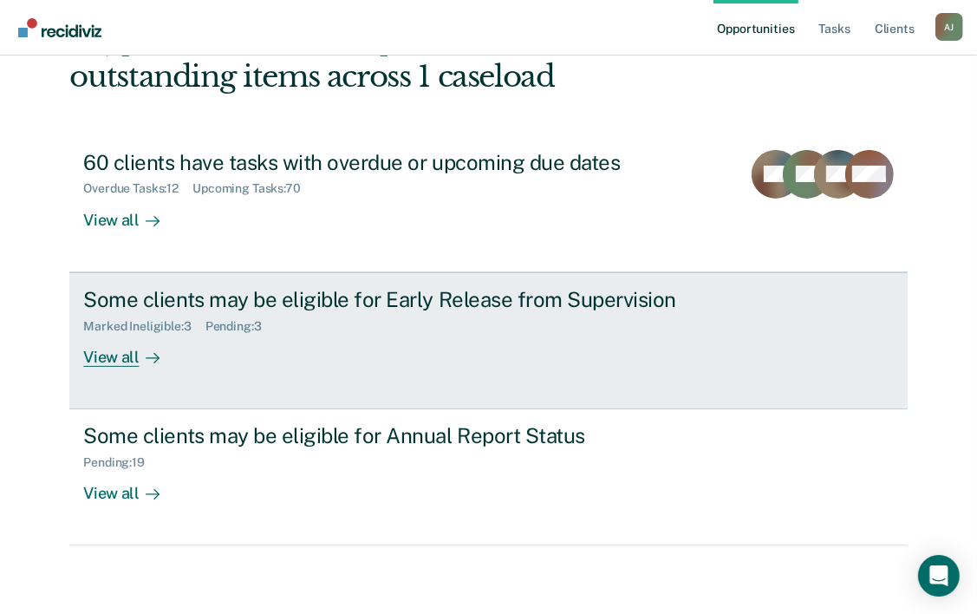
click at [107, 357] on div "View all" at bounding box center [131, 350] width 97 height 34
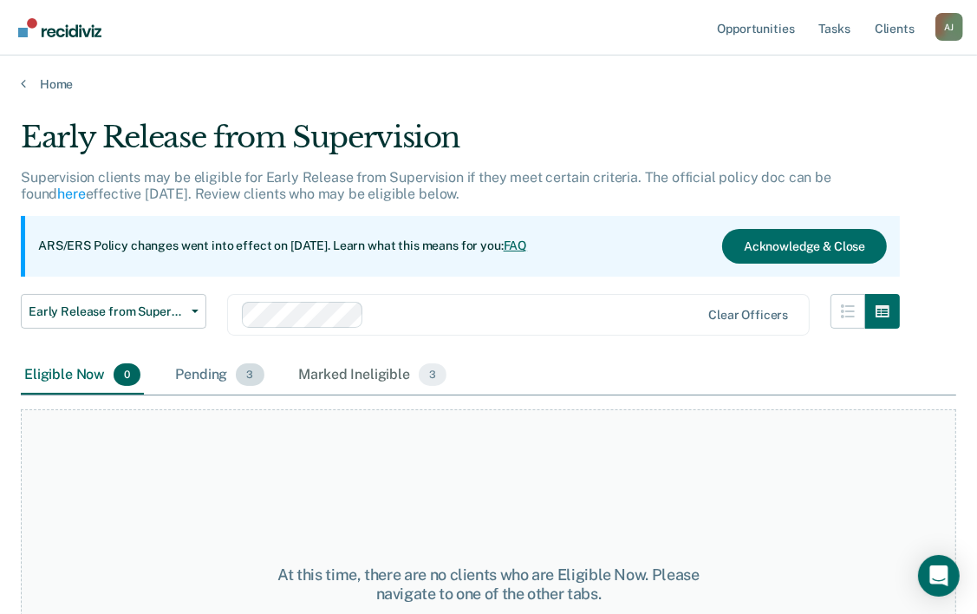
click at [215, 374] on div "Pending 3" at bounding box center [219, 375] width 95 height 38
